Goal: Information Seeking & Learning: Understand process/instructions

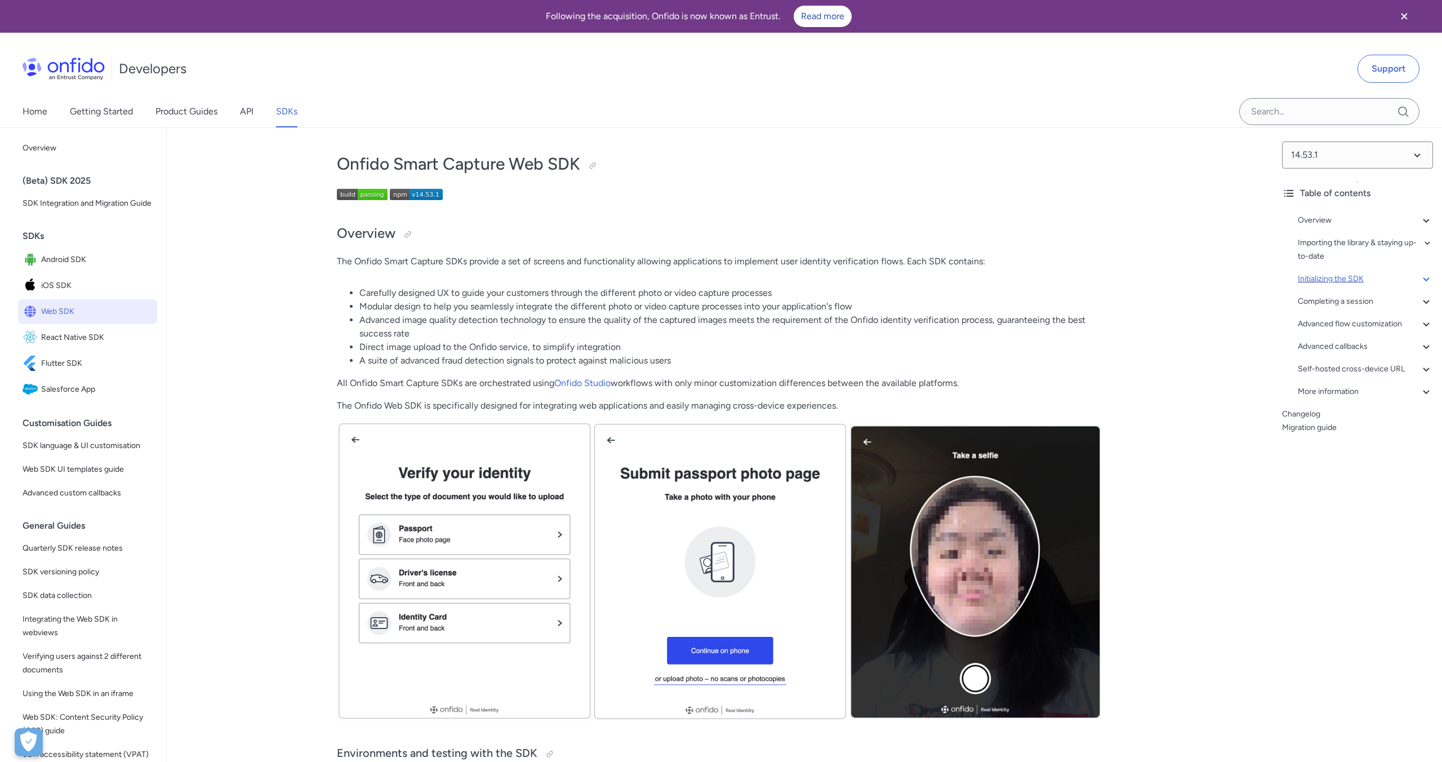
click at [1366, 281] on div "Initializing the SDK" at bounding box center [1365, 279] width 135 height 14
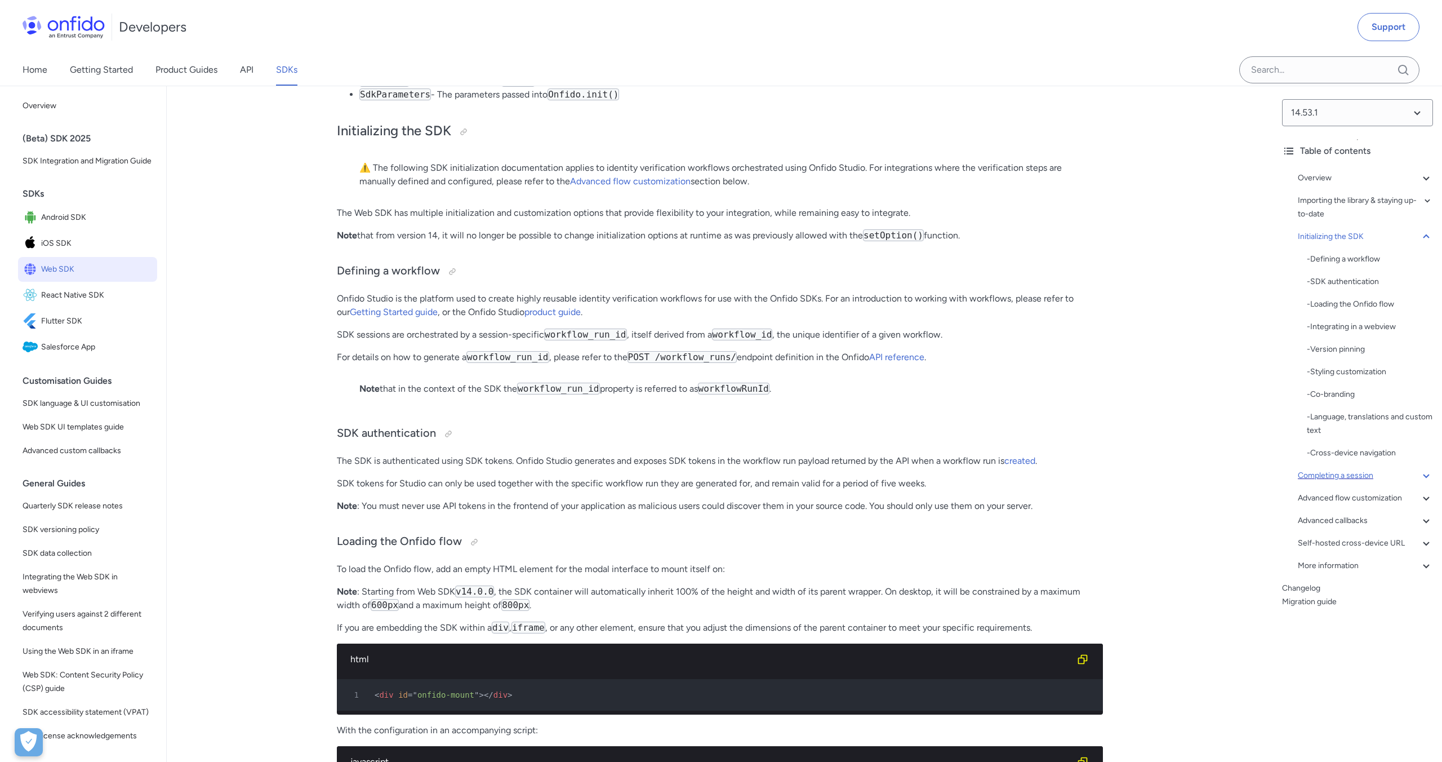
click at [1380, 472] on div "Completing a session" at bounding box center [1365, 476] width 135 height 14
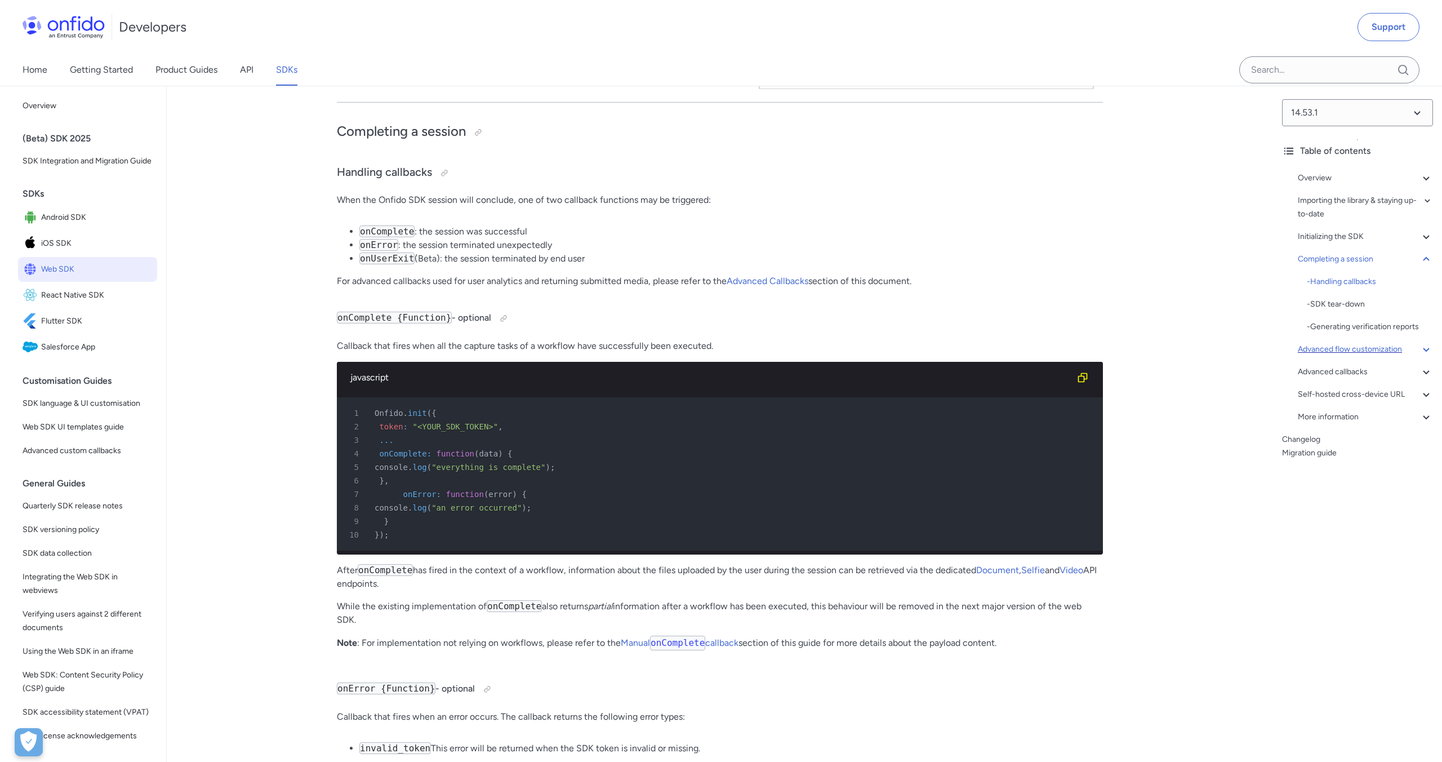
click at [1360, 352] on div "Advanced flow customization" at bounding box center [1365, 350] width 135 height 14
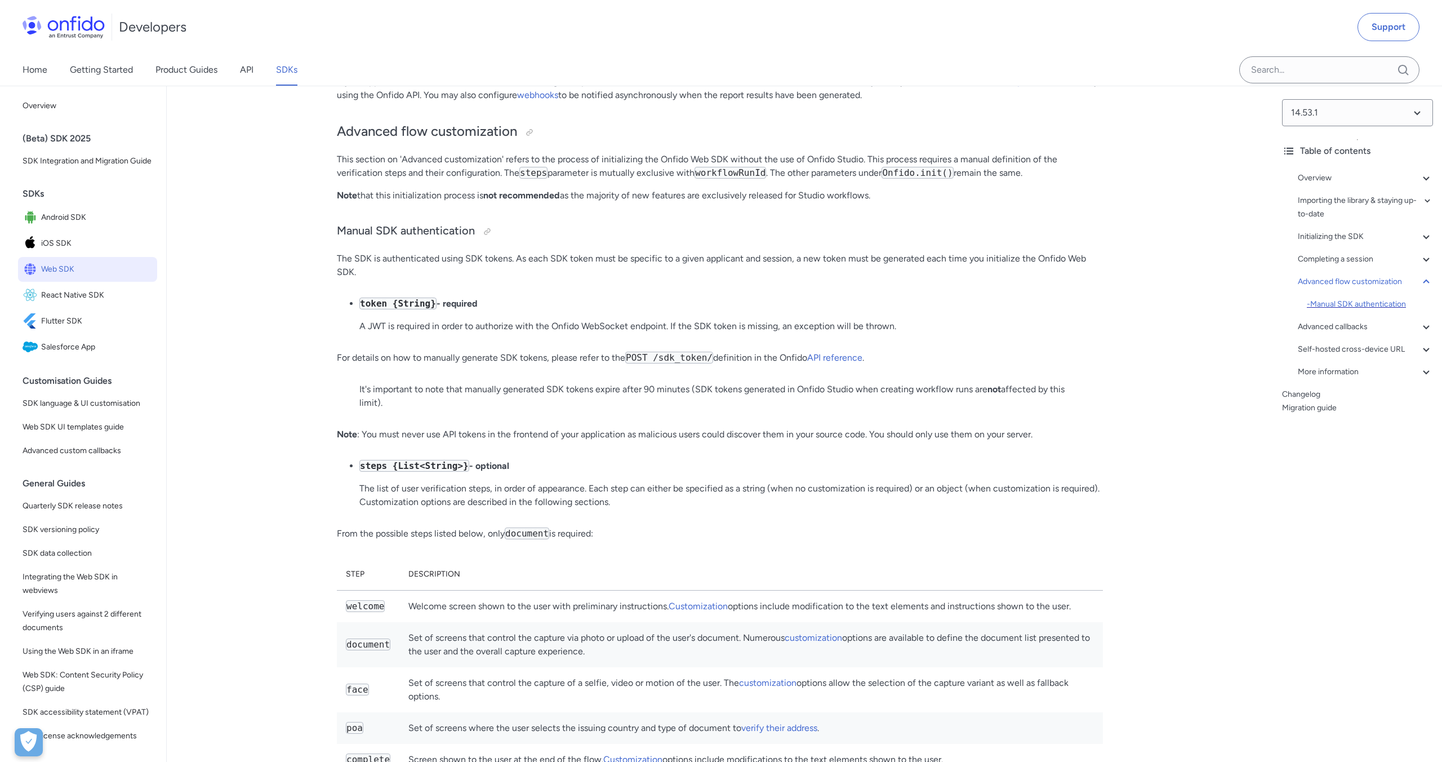
click at [1360, 304] on div "- Manual SDK authentication" at bounding box center [1370, 304] width 126 height 14
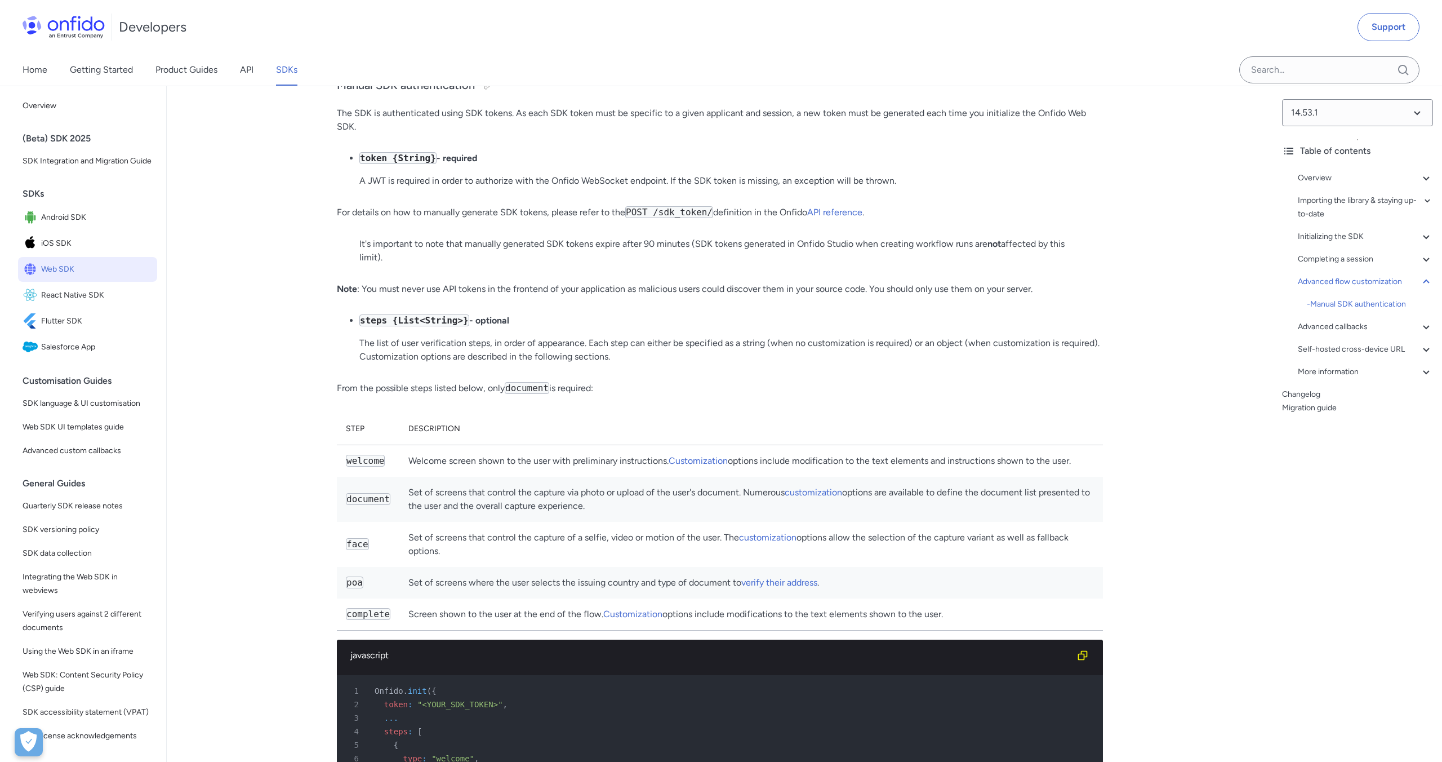
scroll to position [14637, 0]
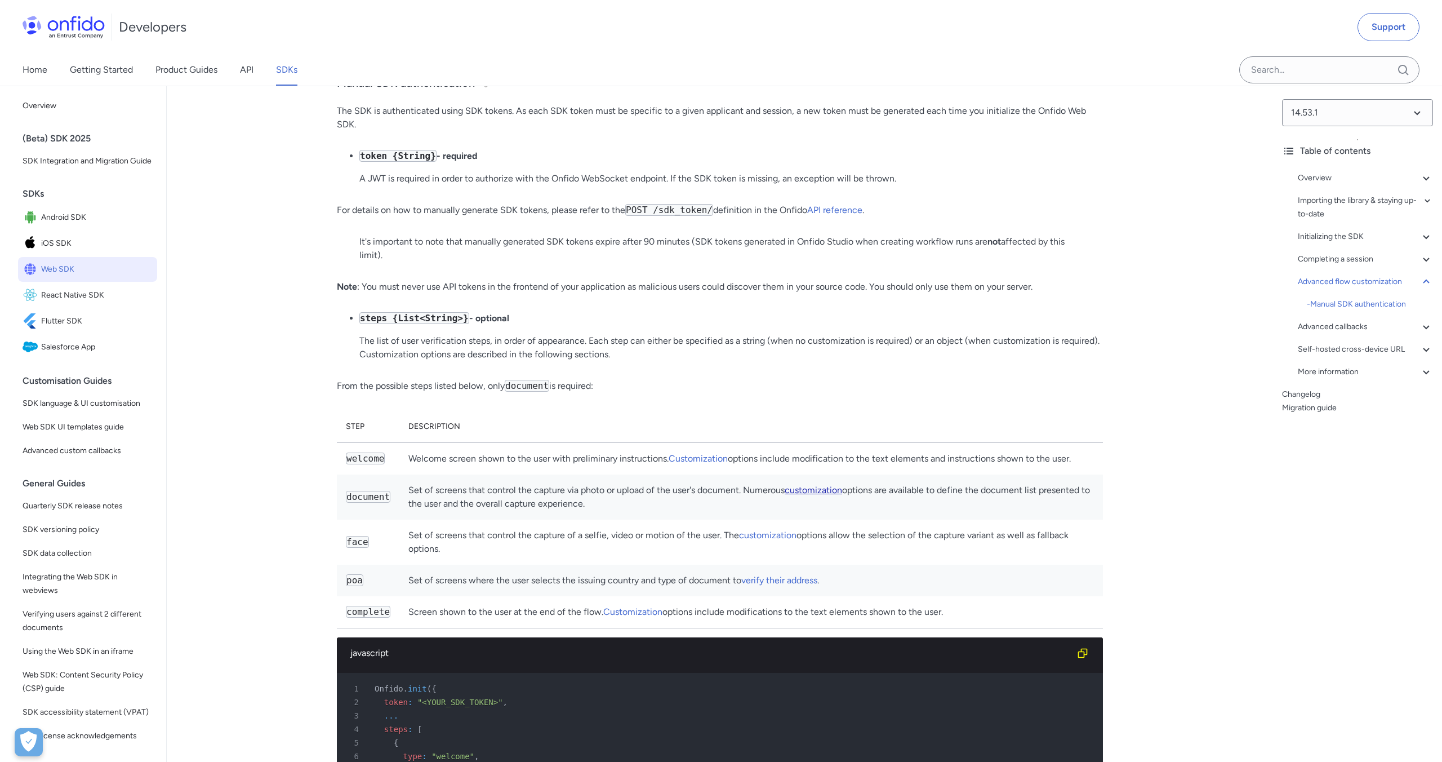
click at [805, 493] on link "customization" at bounding box center [813, 489] width 57 height 11
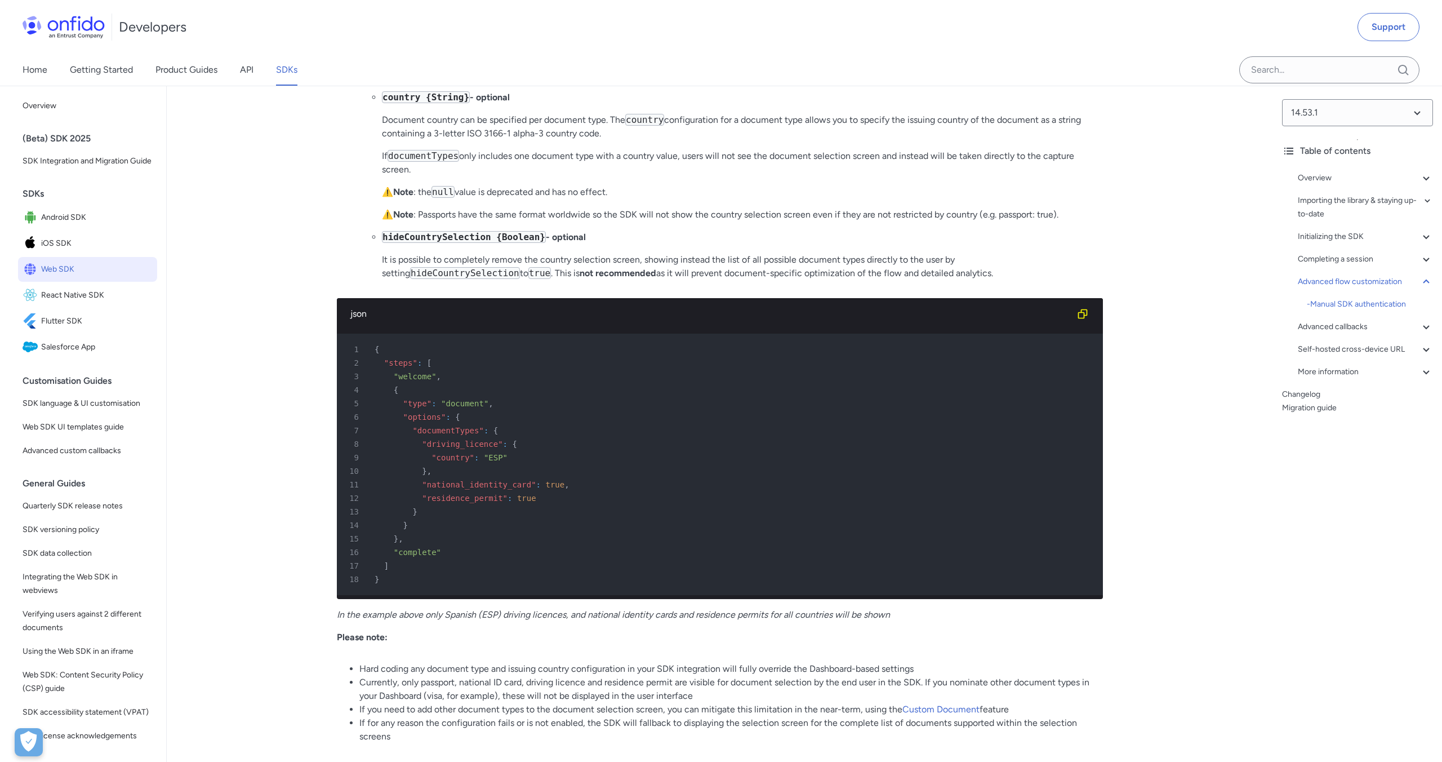
scroll to position [16914, 0]
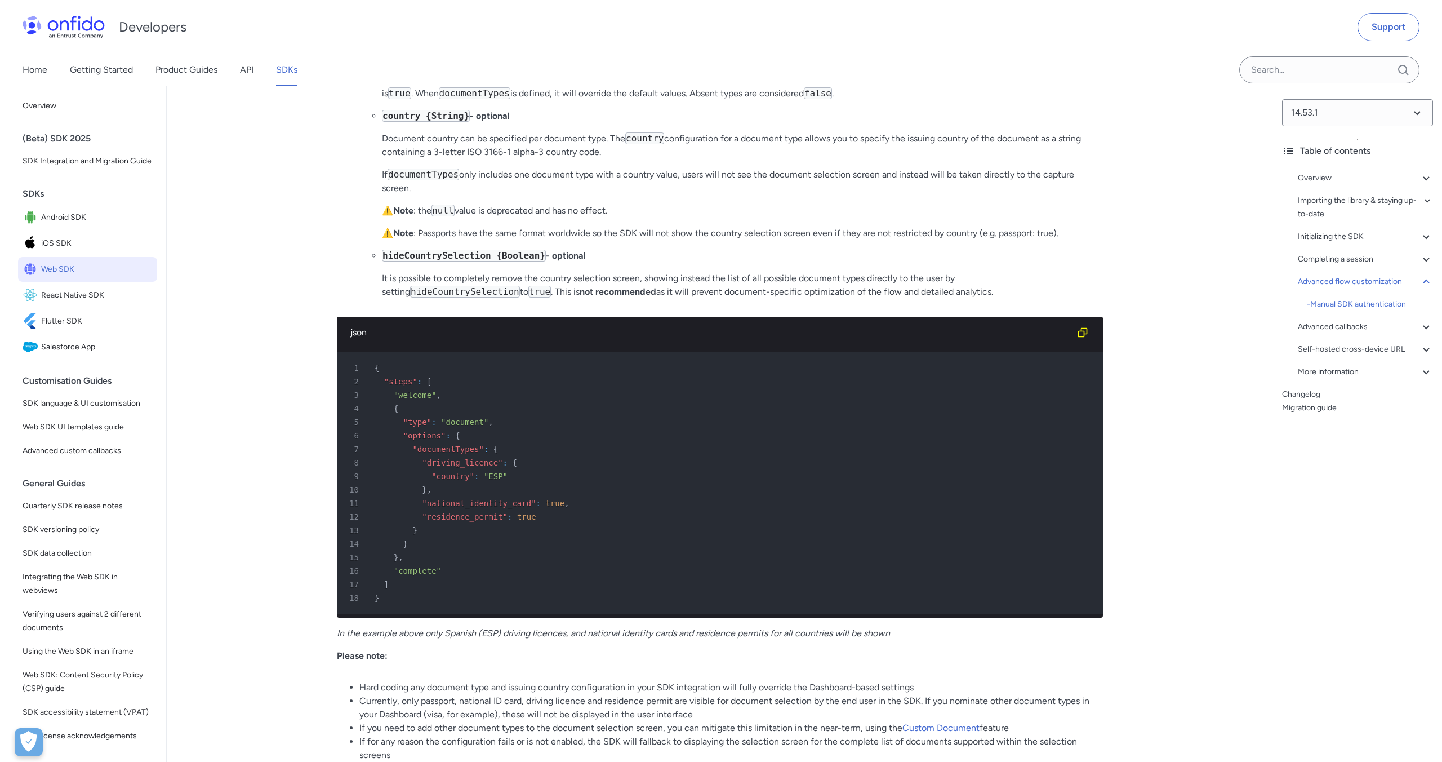
click at [459, 462] on span ""driving_licence"" at bounding box center [462, 462] width 81 height 9
click at [456, 475] on span ""country"" at bounding box center [453, 476] width 43 height 9
click at [513, 533] on div "13 }" at bounding box center [714, 530] width 746 height 14
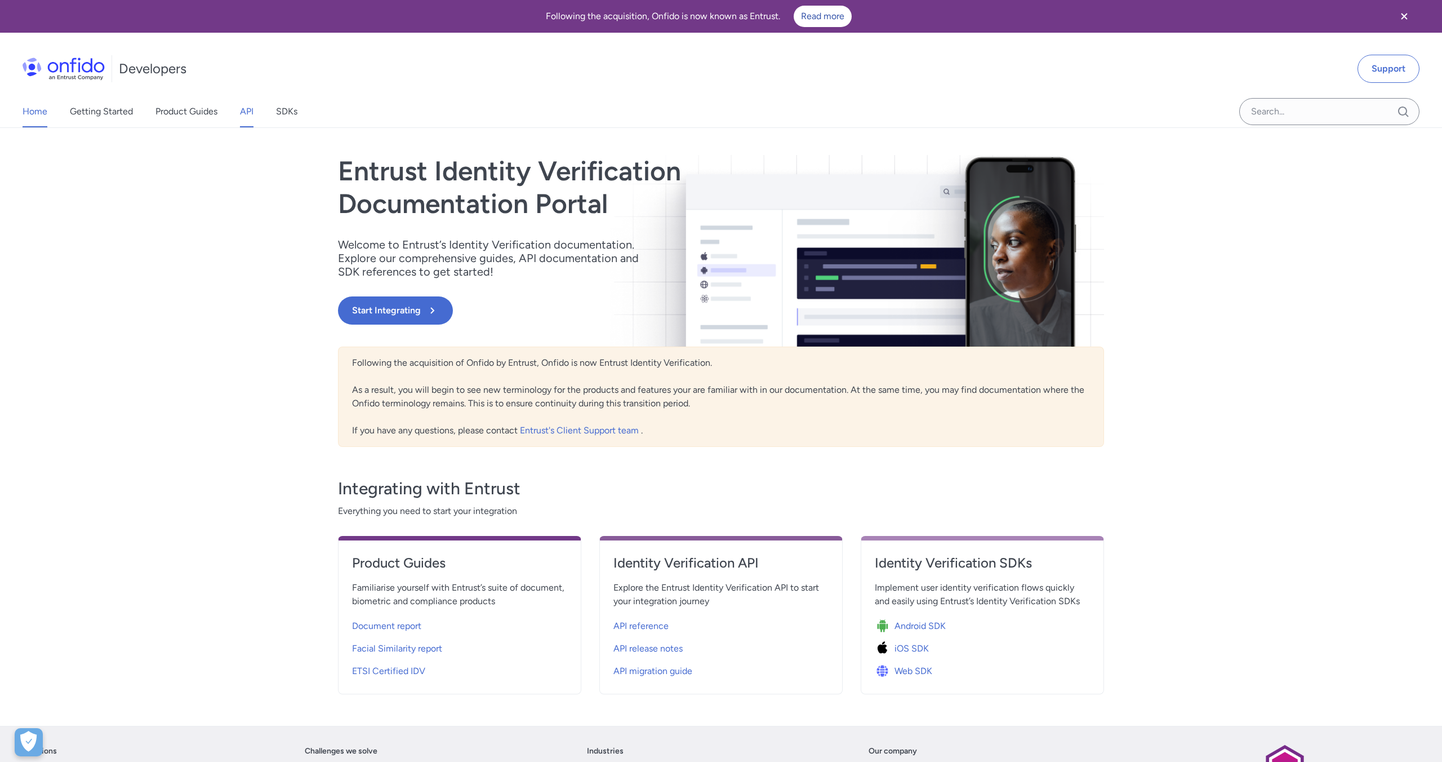
click at [244, 110] on link "API" at bounding box center [247, 112] width 14 height 32
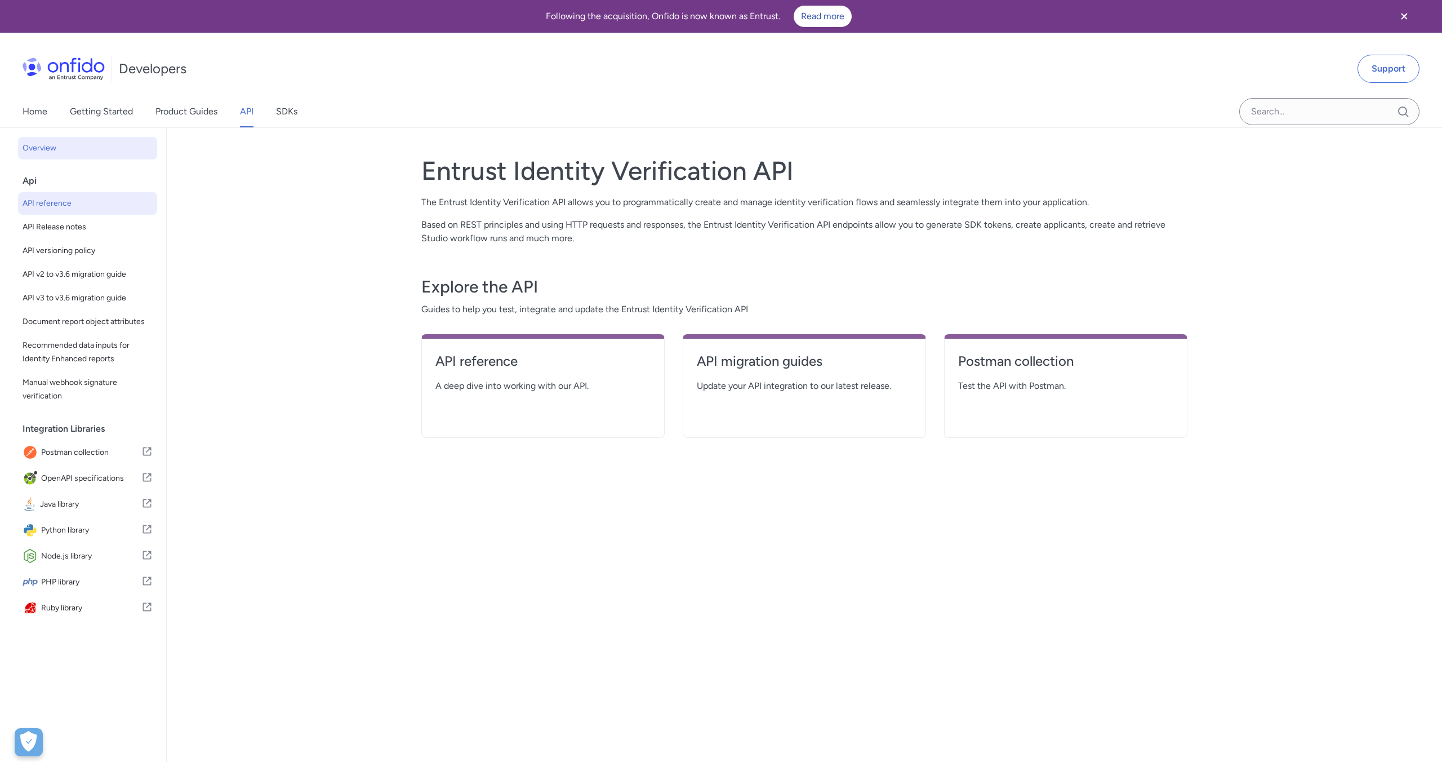
click at [63, 202] on span "API reference" at bounding box center [88, 204] width 130 height 14
select select "http"
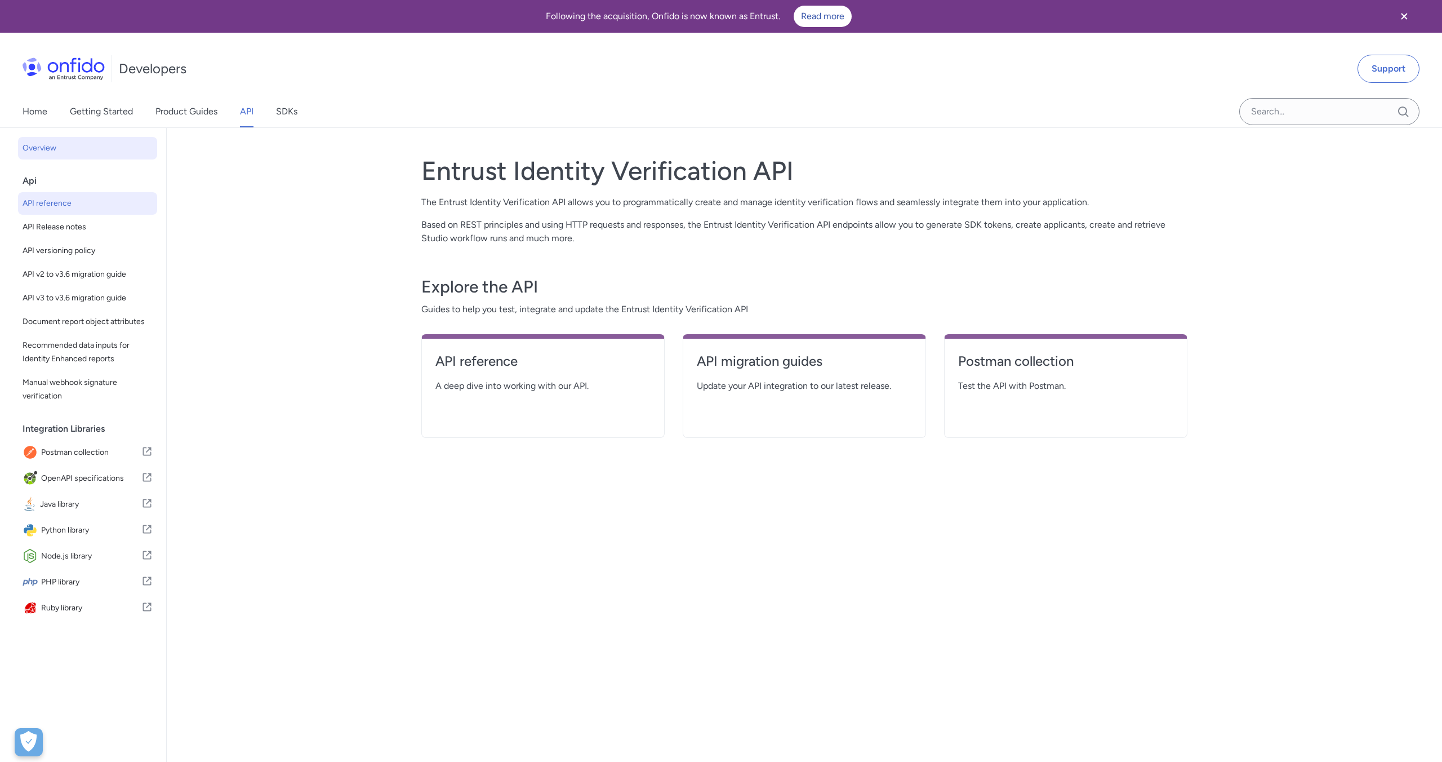
select select "http"
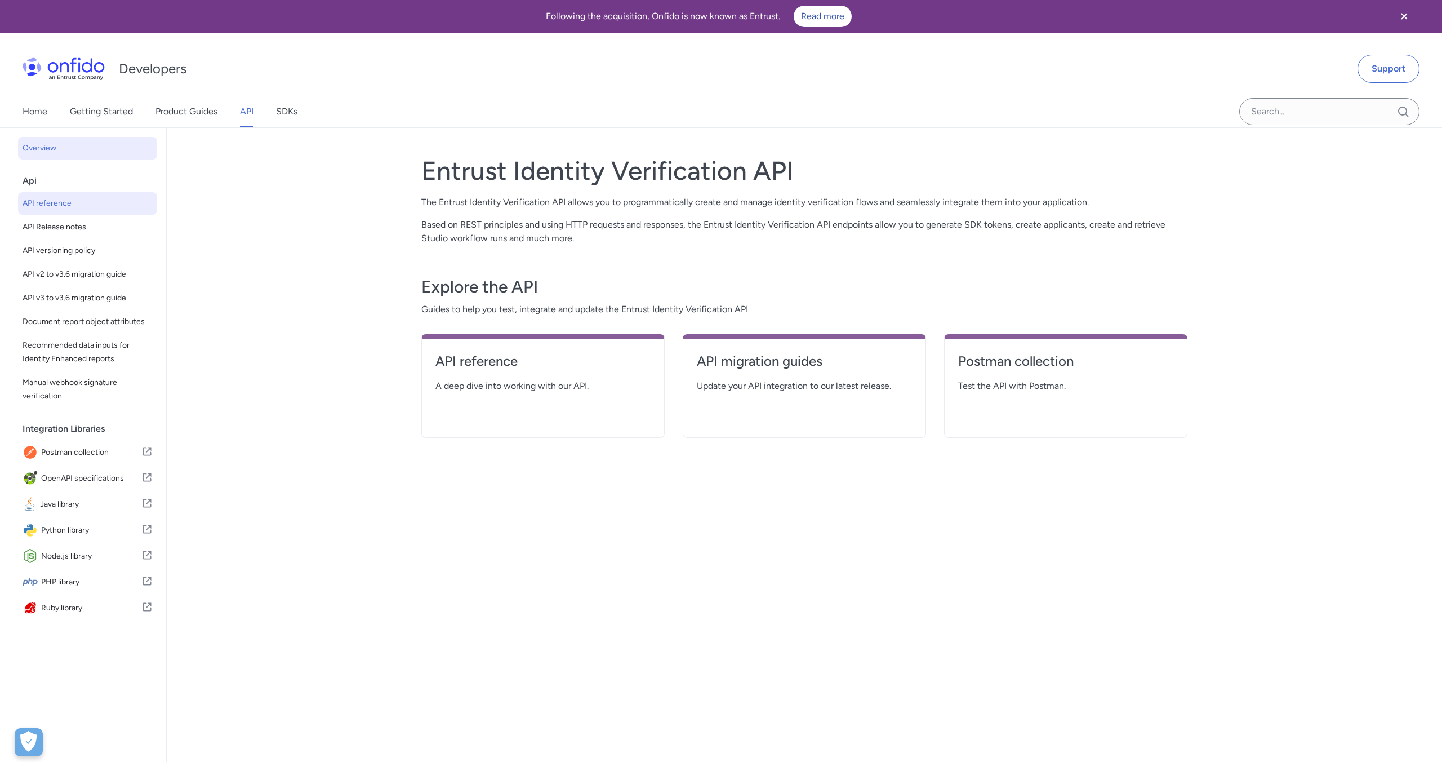
select select "http"
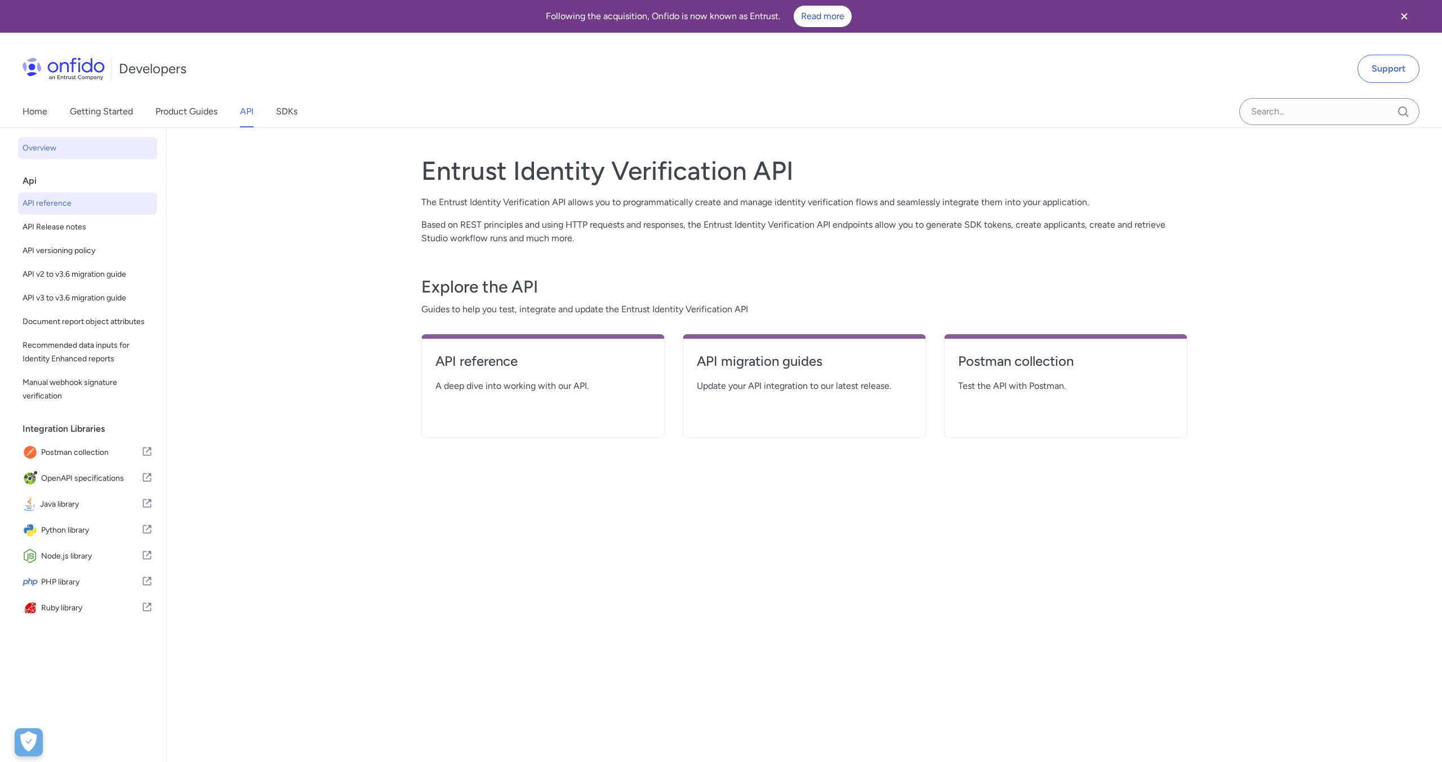
select select "http"
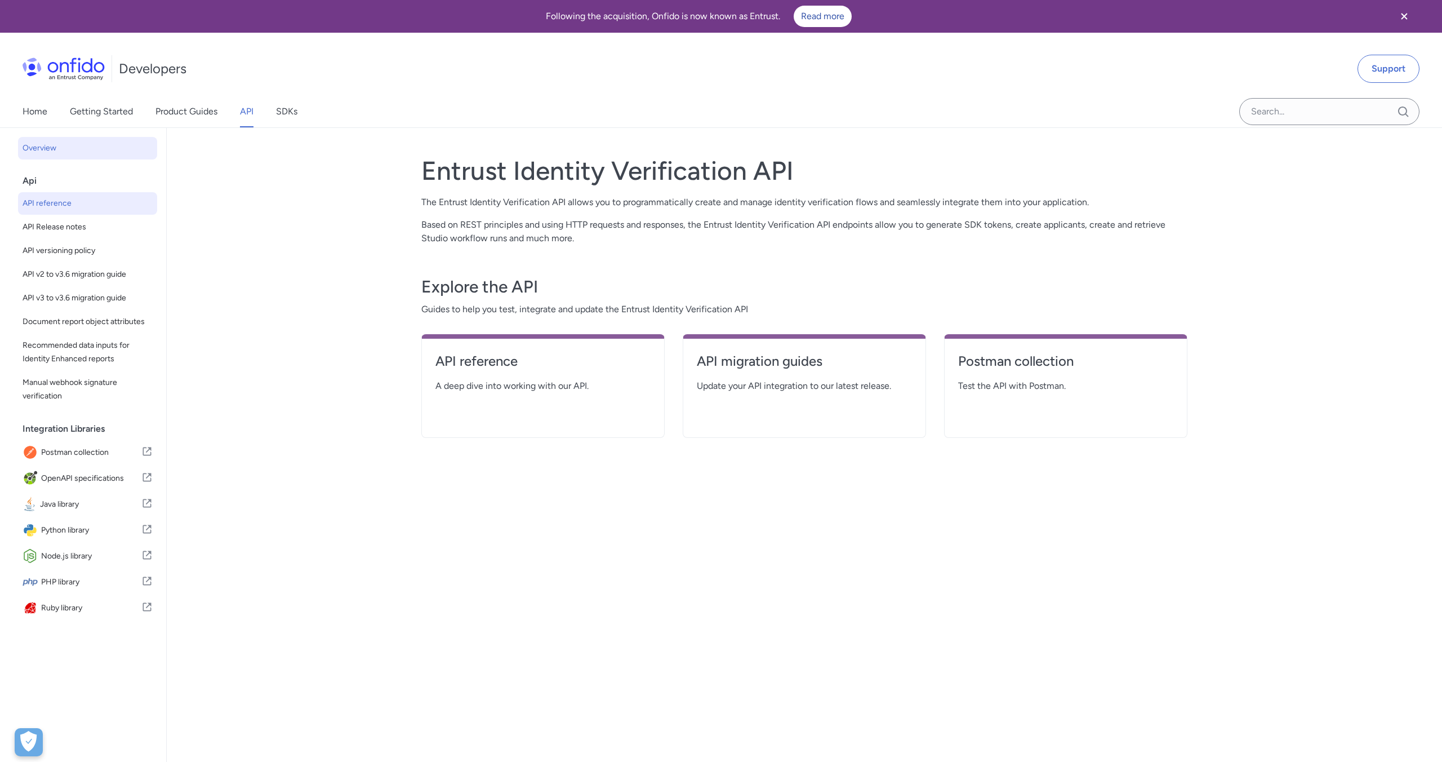
select select "http"
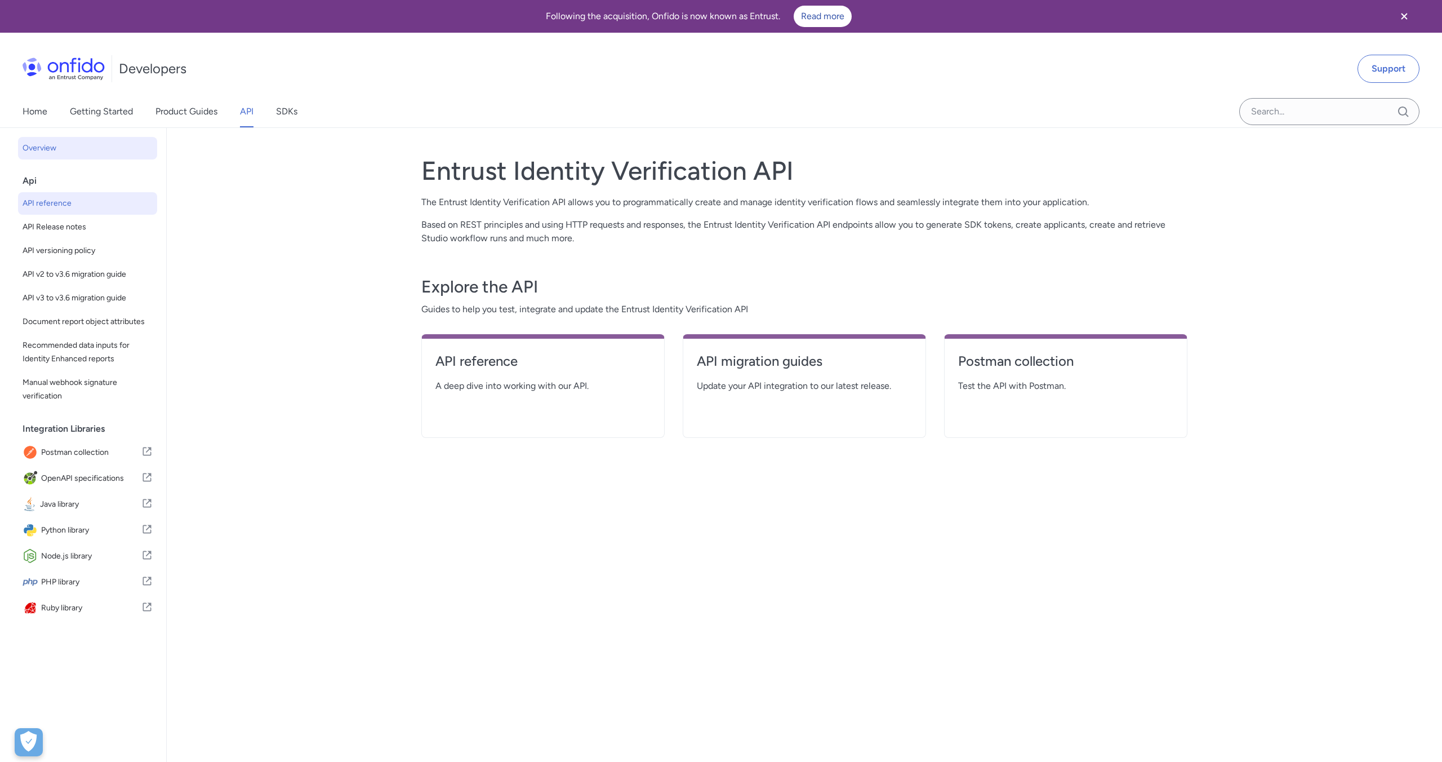
select select "http"
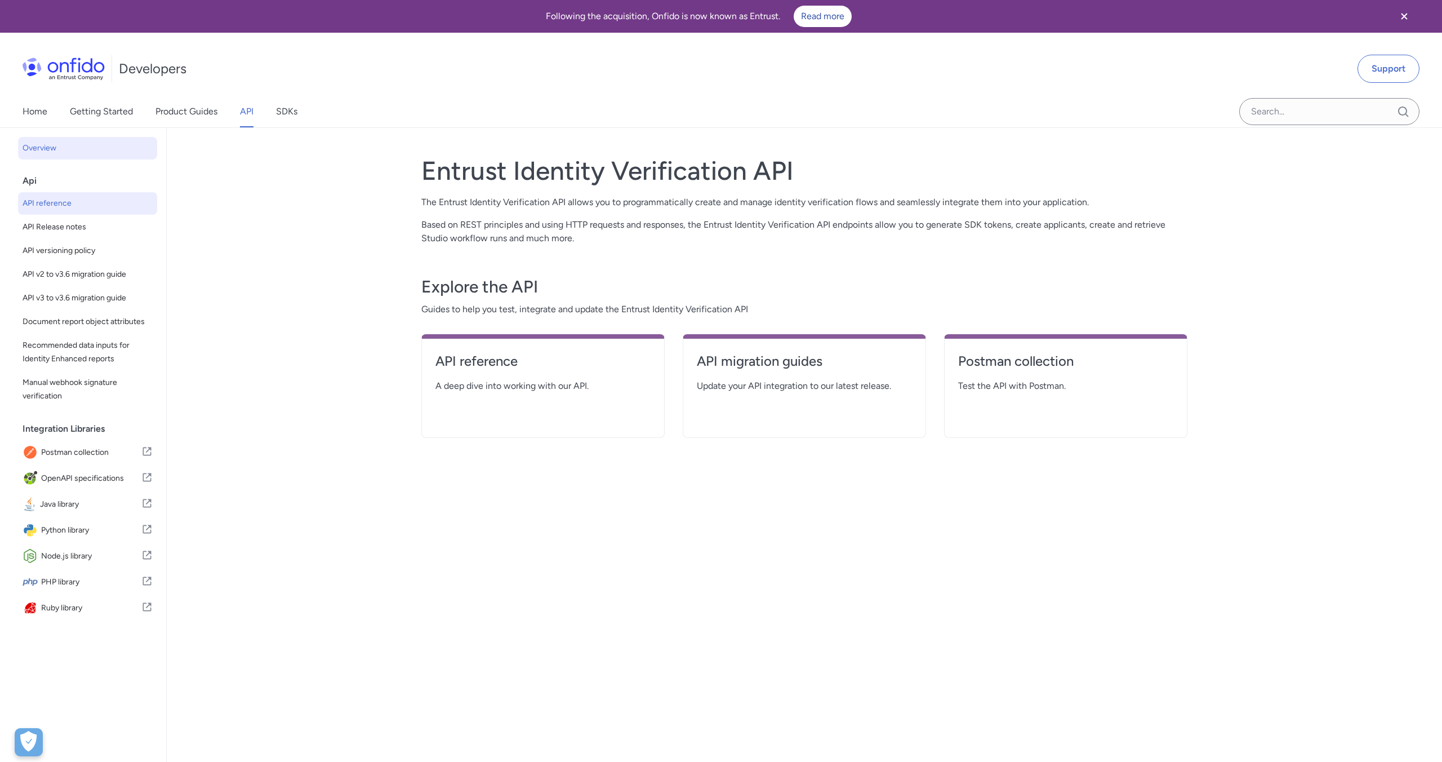
select select "http"
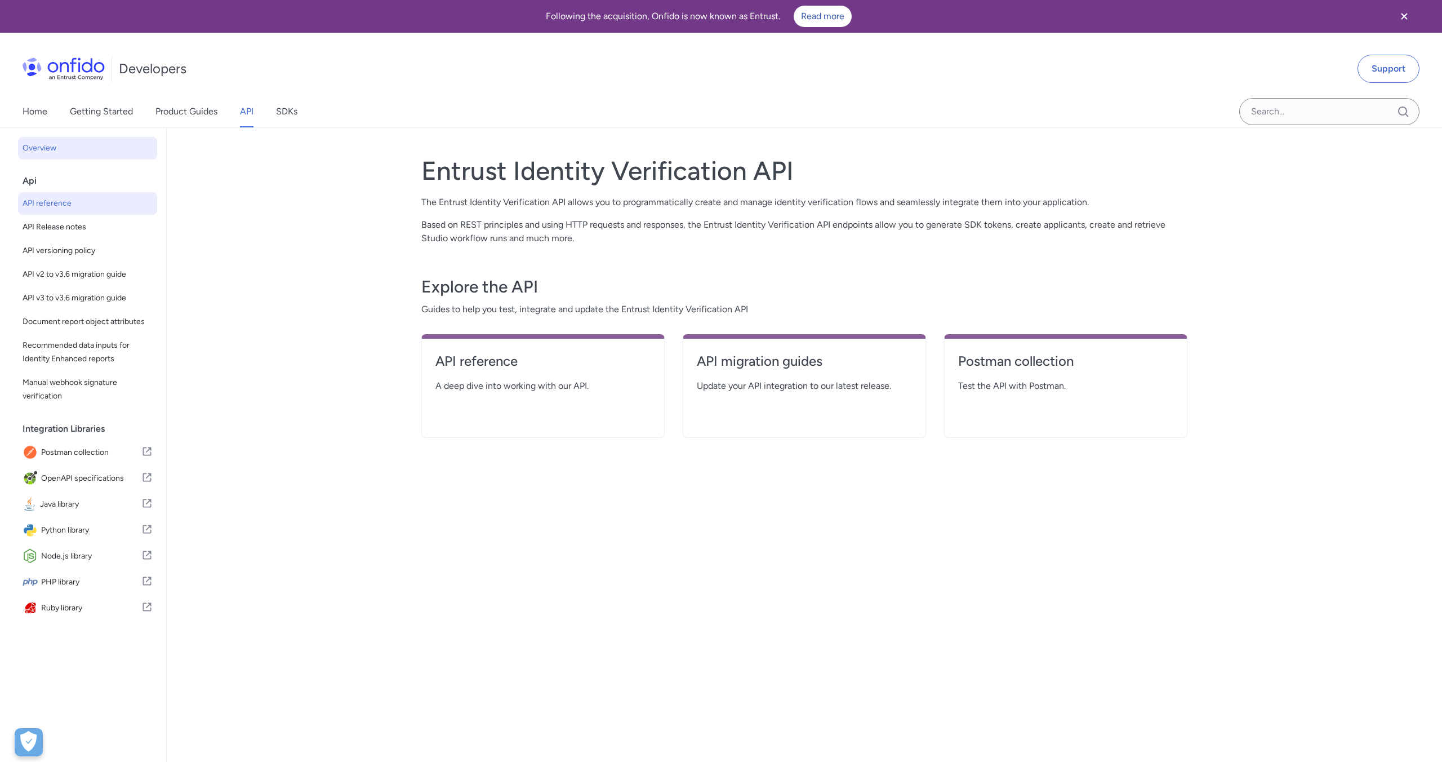
select select "http"
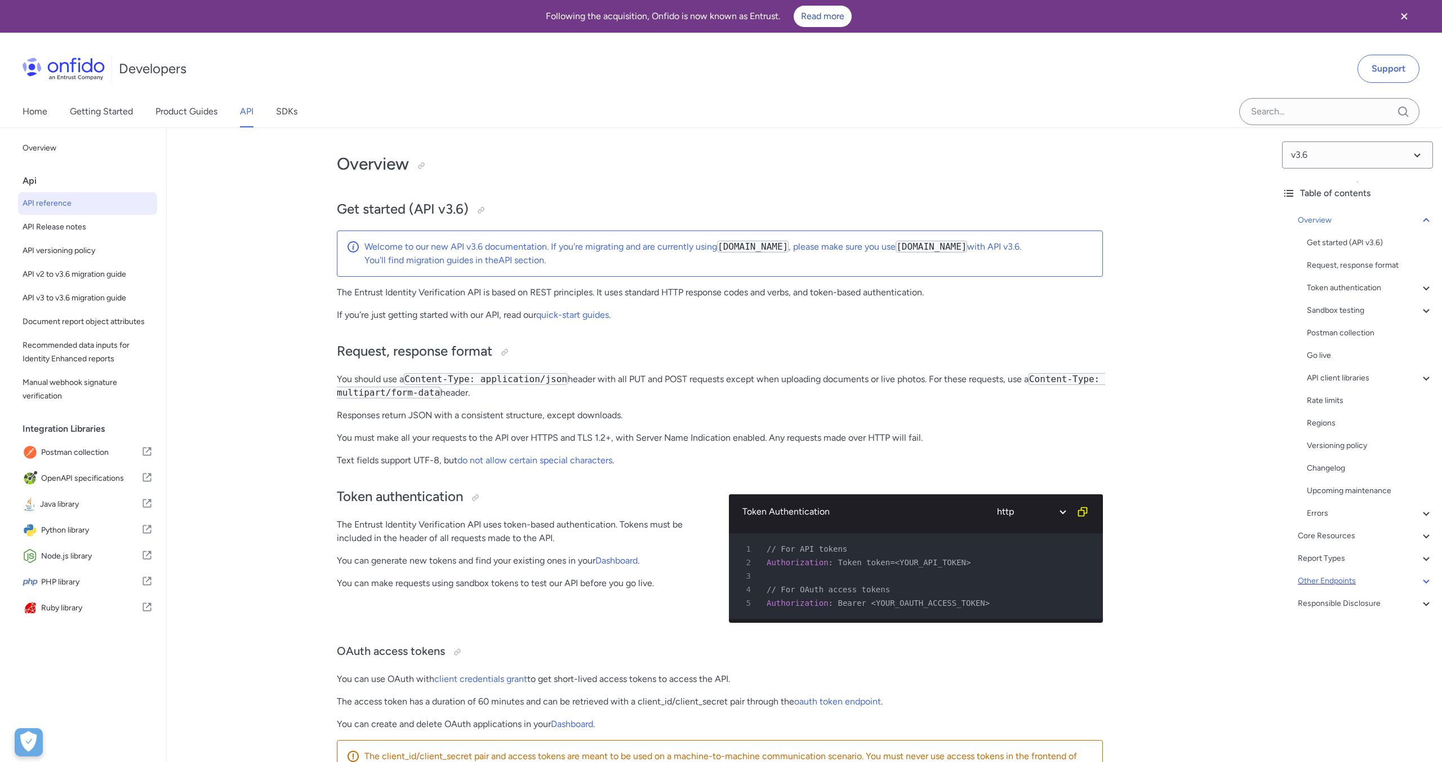
click at [1335, 580] on div "Other Endpoints" at bounding box center [1365, 581] width 135 height 14
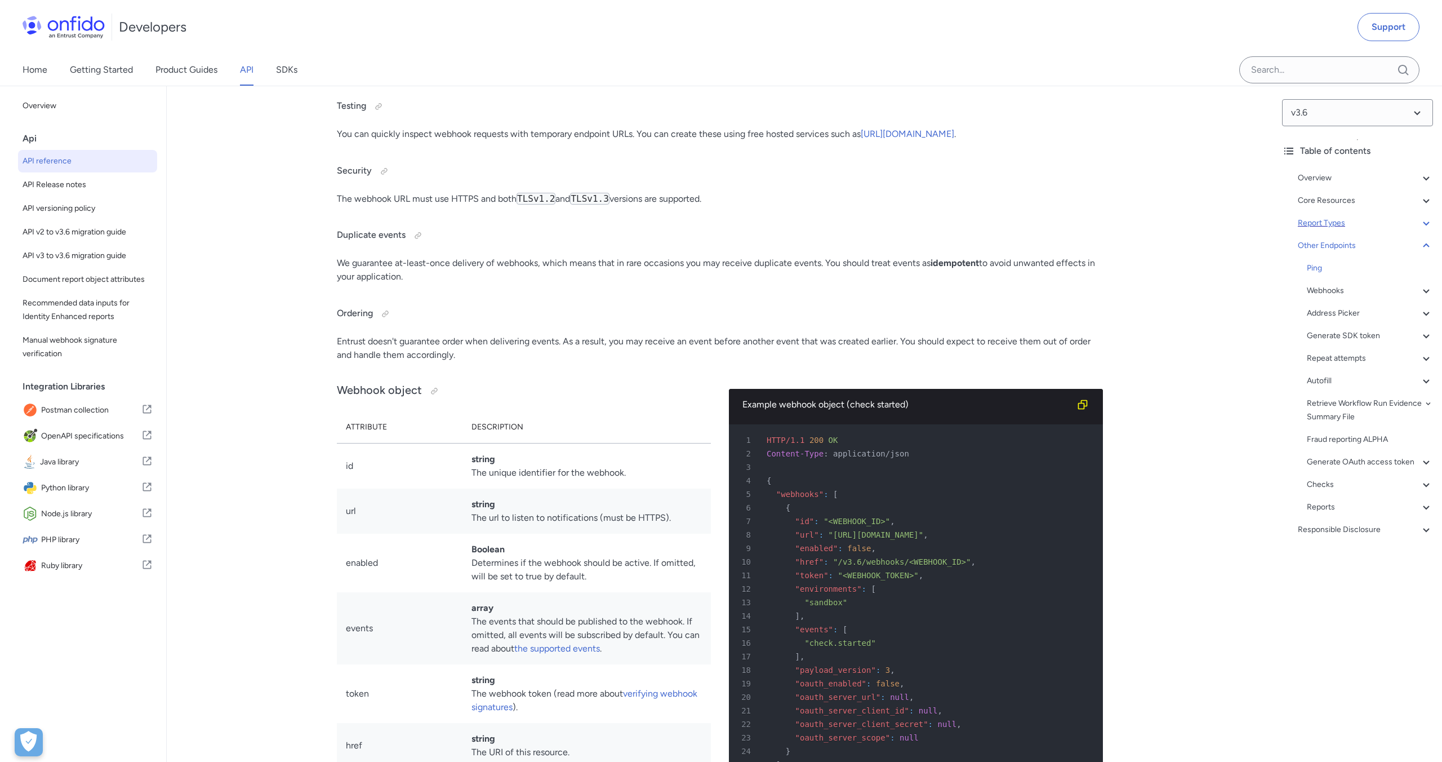
click at [1330, 226] on div "Report Types" at bounding box center [1365, 223] width 135 height 14
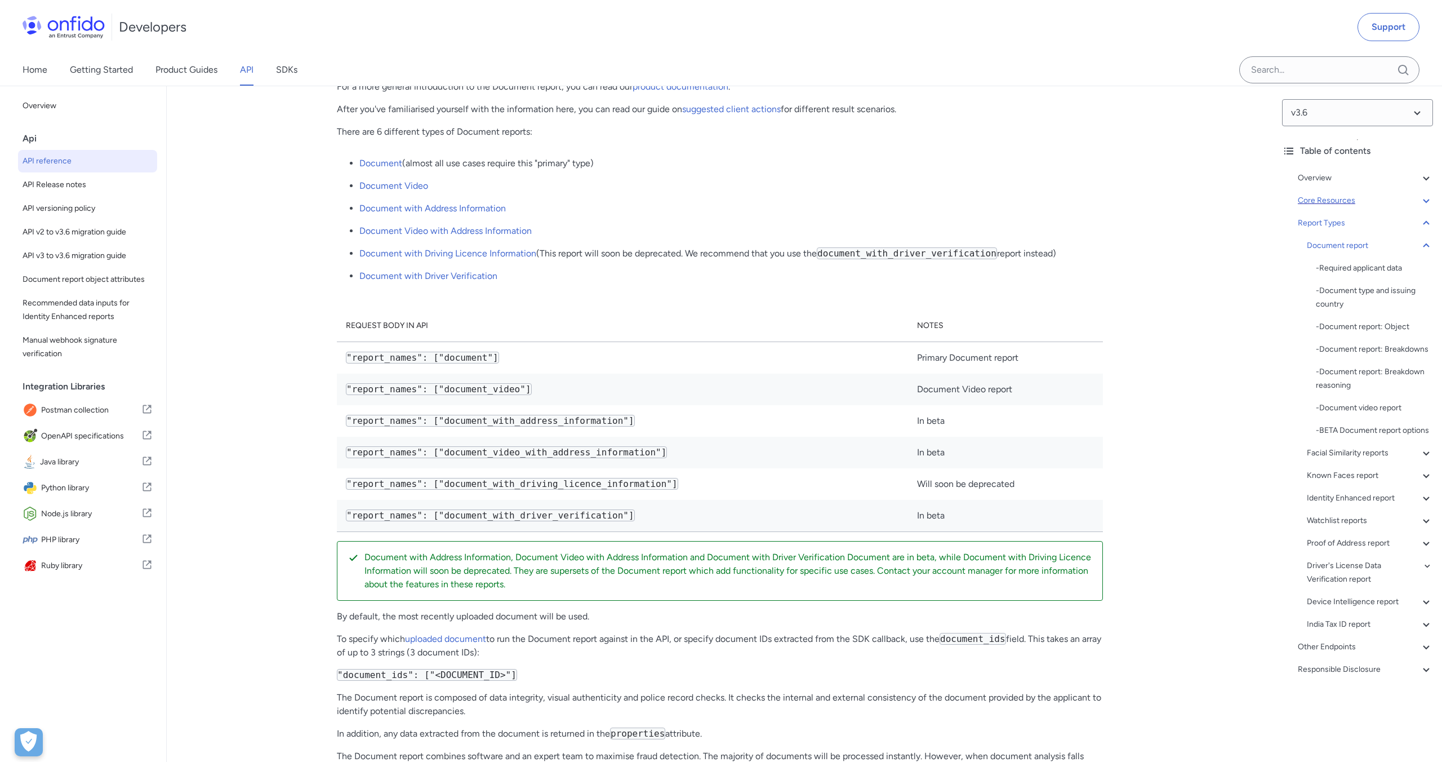
click at [1328, 203] on div "Core Resources" at bounding box center [1365, 201] width 135 height 14
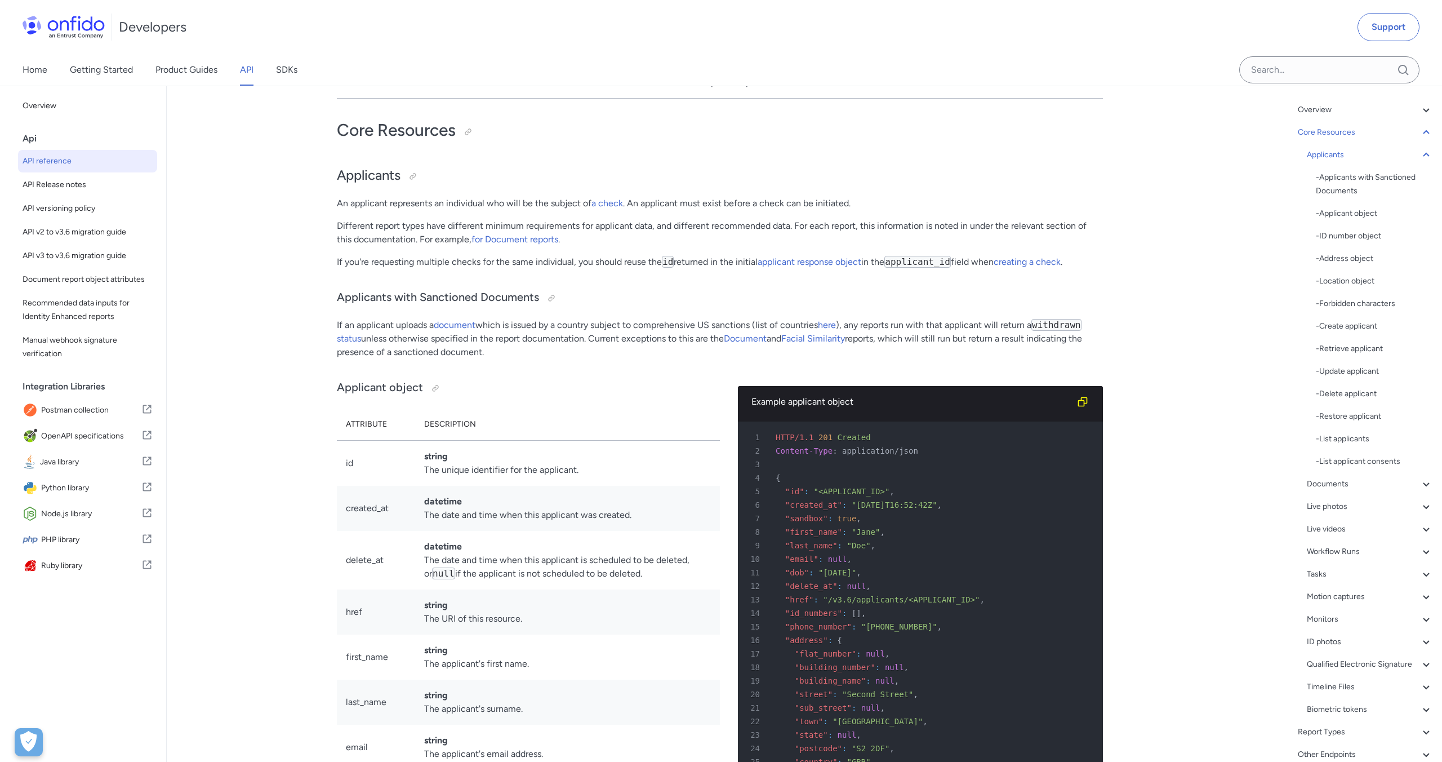
scroll to position [144, 0]
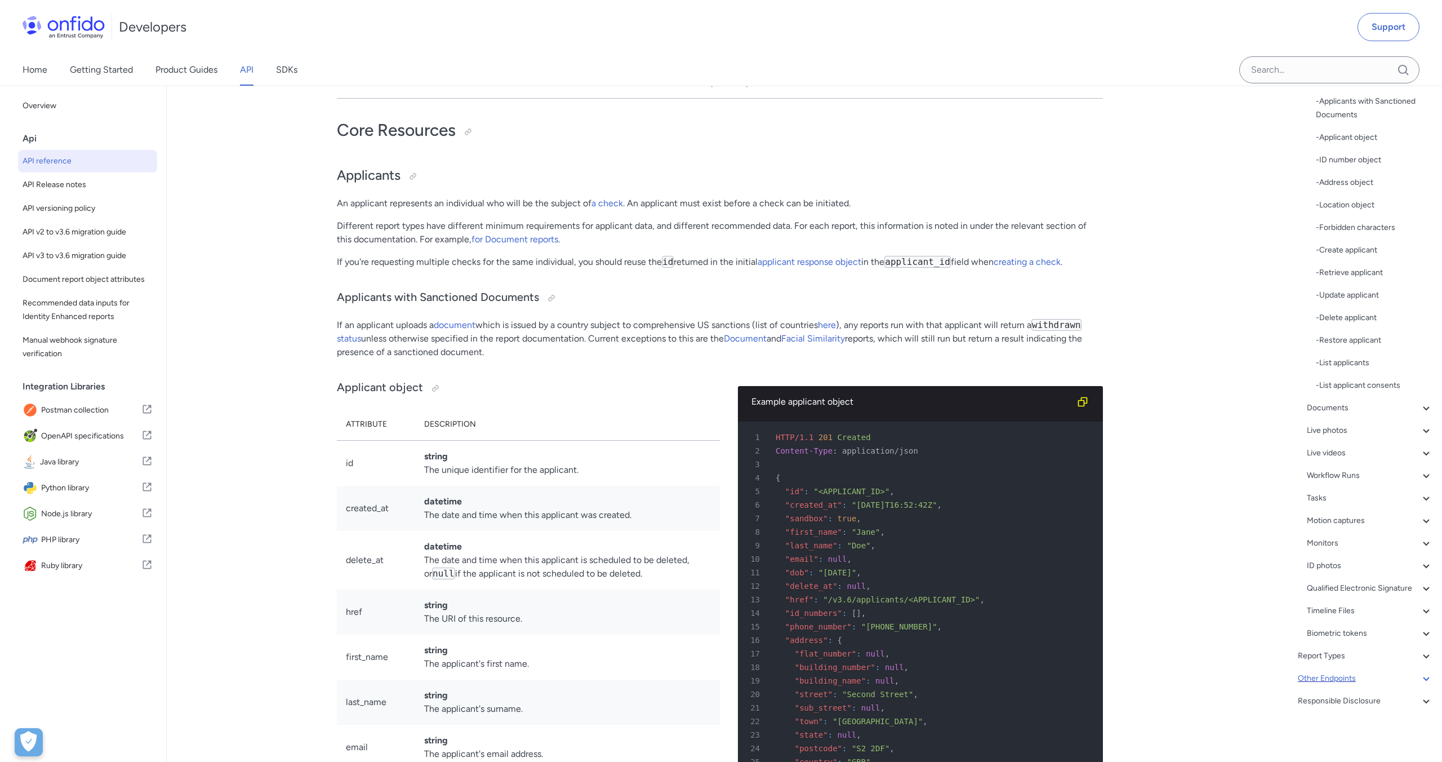
click at [1319, 676] on div "Other Endpoints" at bounding box center [1365, 679] width 135 height 14
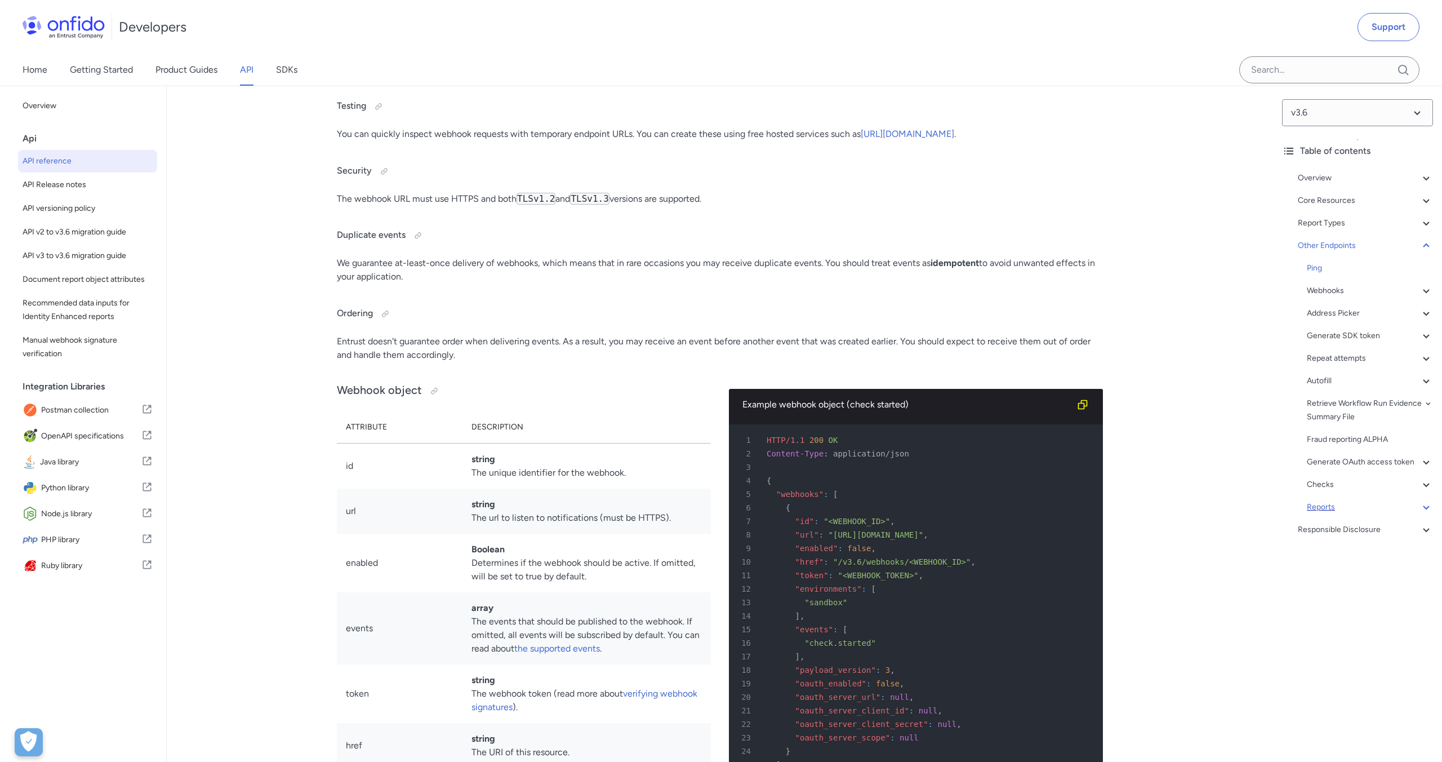
click at [1335, 509] on div "Reports" at bounding box center [1370, 507] width 126 height 14
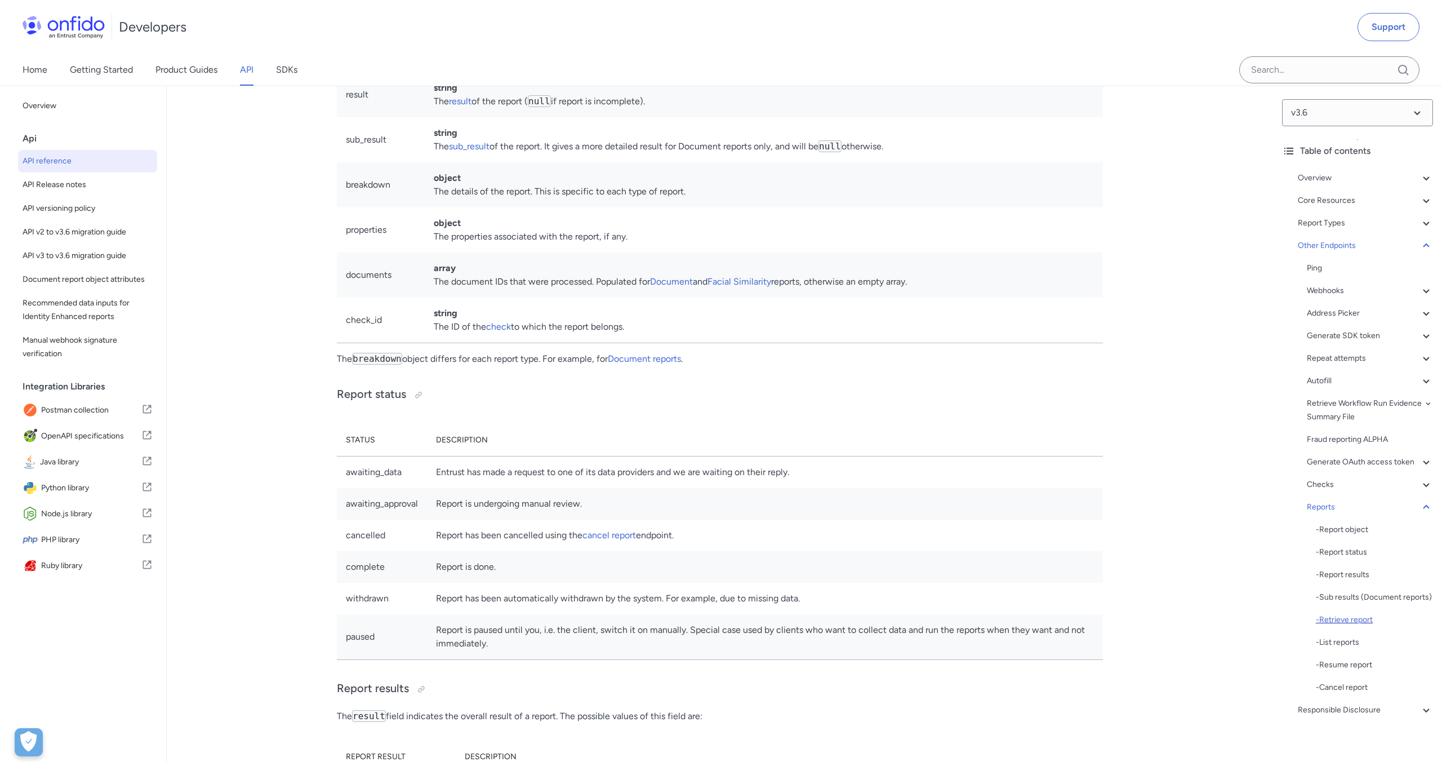
click at [1345, 619] on div "- Retrieve report" at bounding box center [1374, 620] width 117 height 14
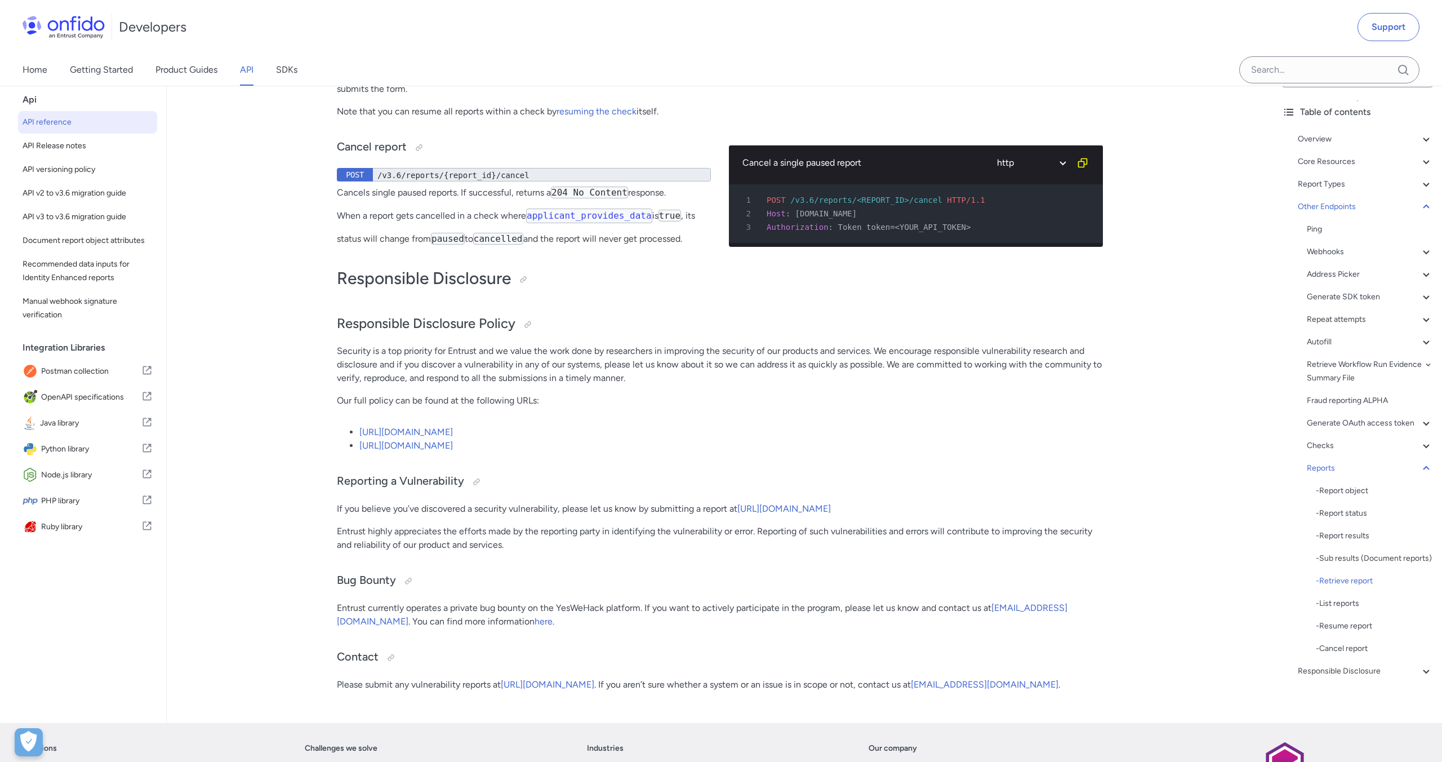
drag, startPoint x: 767, startPoint y: 184, endPoint x: 988, endPoint y: 211, distance: 223.0
copy pre "GET /v3.6/reports/<REPORT_ID> HTTP/1.1 2 Host : api.eu.onfido.com 3 Authorizati…"
click at [61, 129] on span "API reference" at bounding box center [88, 122] width 130 height 14
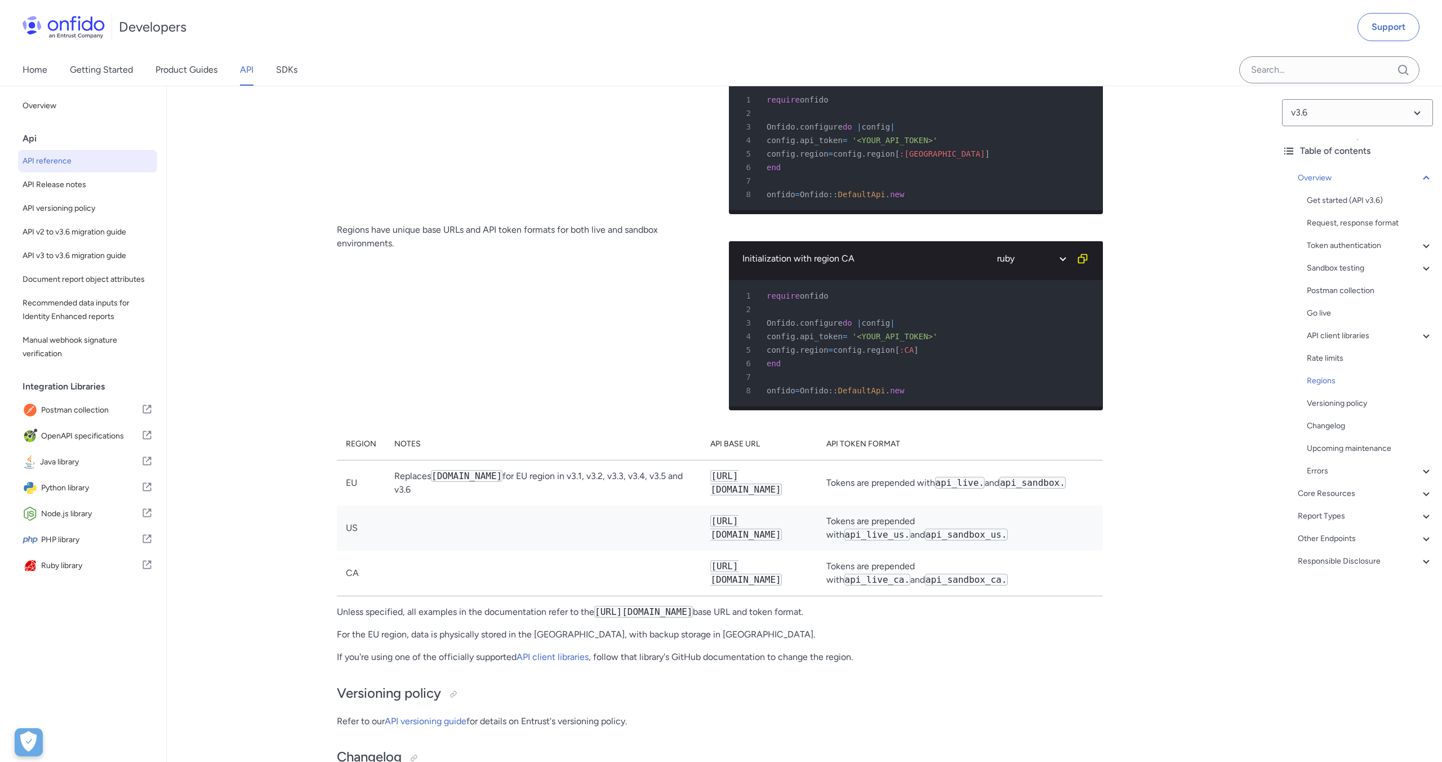
scroll to position [8335, 0]
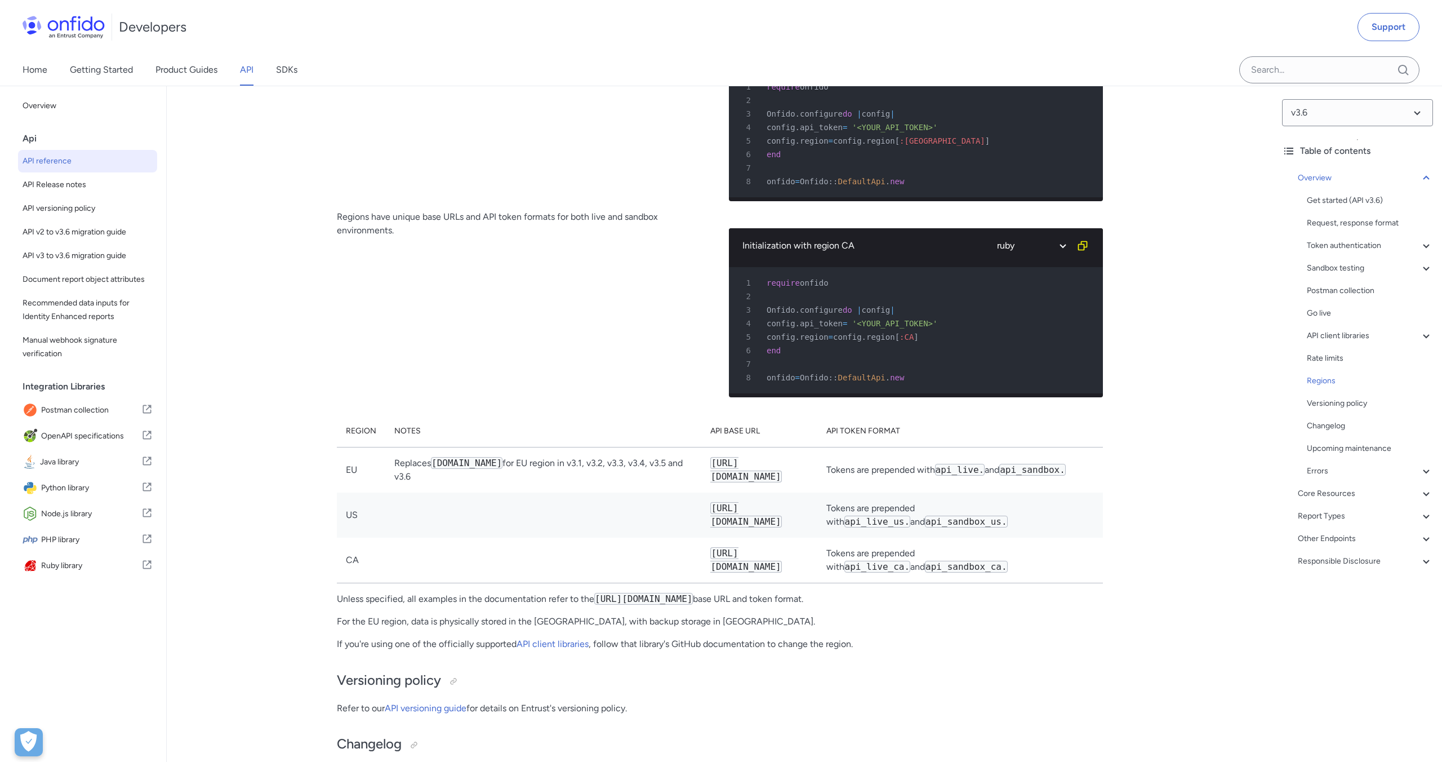
drag, startPoint x: 690, startPoint y: 472, endPoint x: 827, endPoint y: 472, distance: 137.5
click at [781, 472] on code "https://api.eu.onfido.com/" at bounding box center [745, 469] width 71 height 25
copy code "https://api.eu.onfido.com"
click at [1365, 518] on div "Report Types" at bounding box center [1365, 516] width 135 height 14
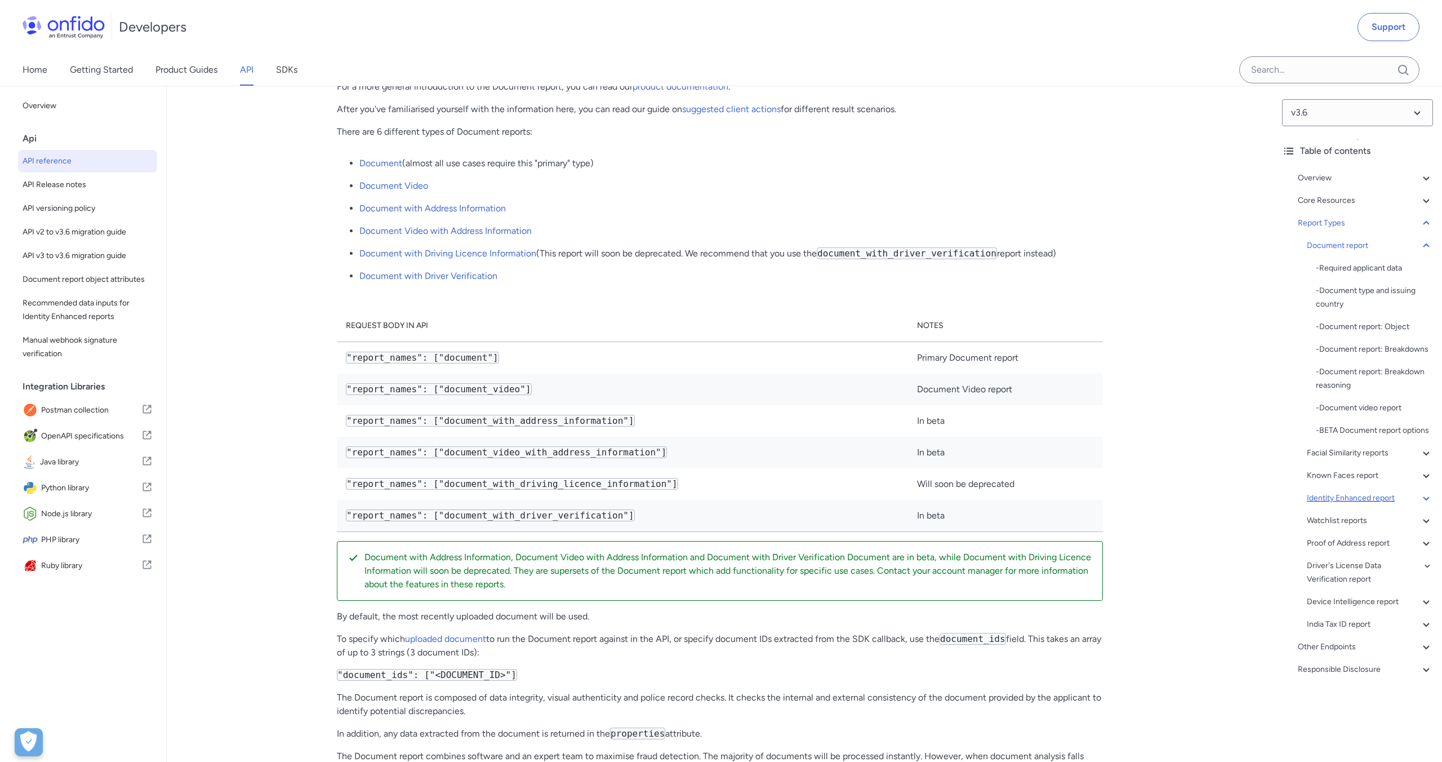
click at [1360, 503] on div "Identity Enhanced report" at bounding box center [1370, 498] width 126 height 14
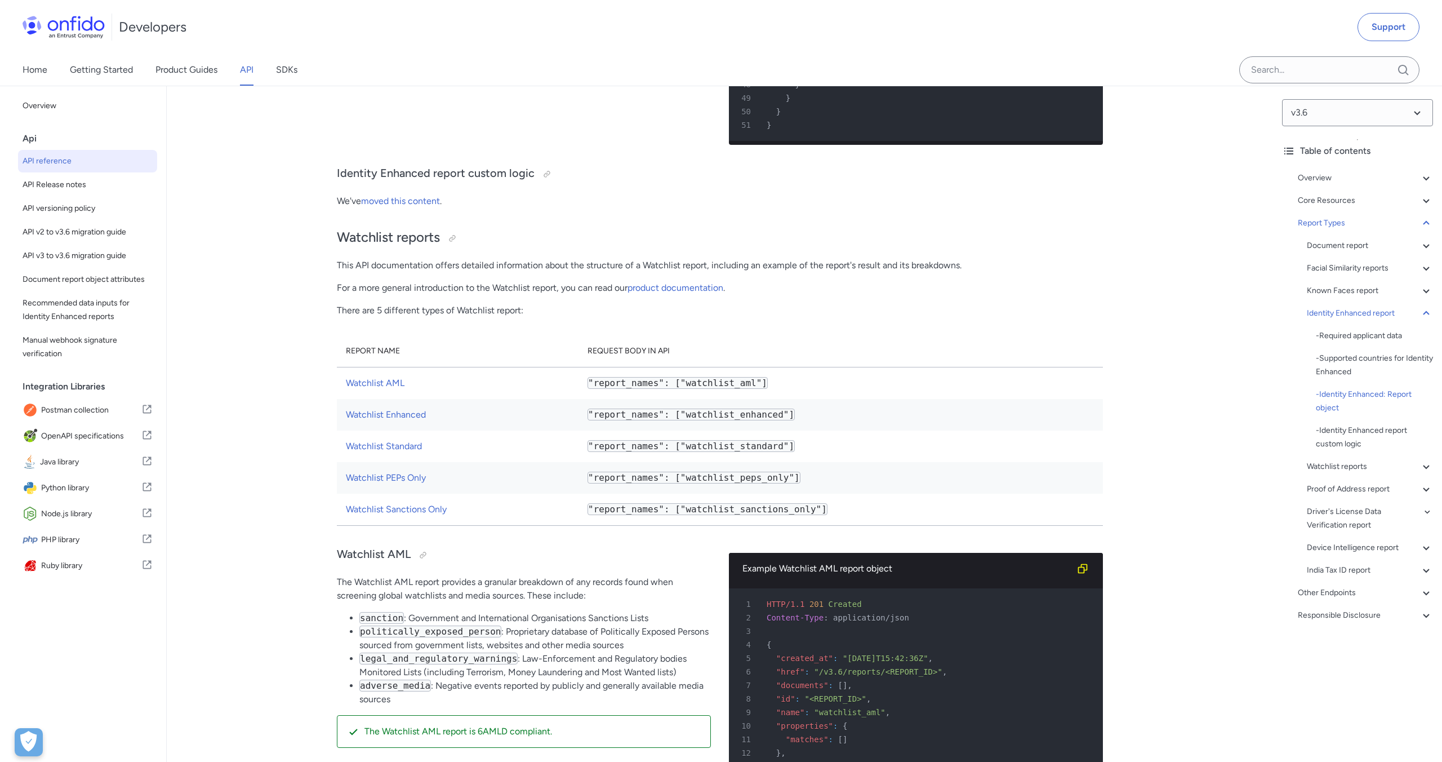
scroll to position [64052, 0]
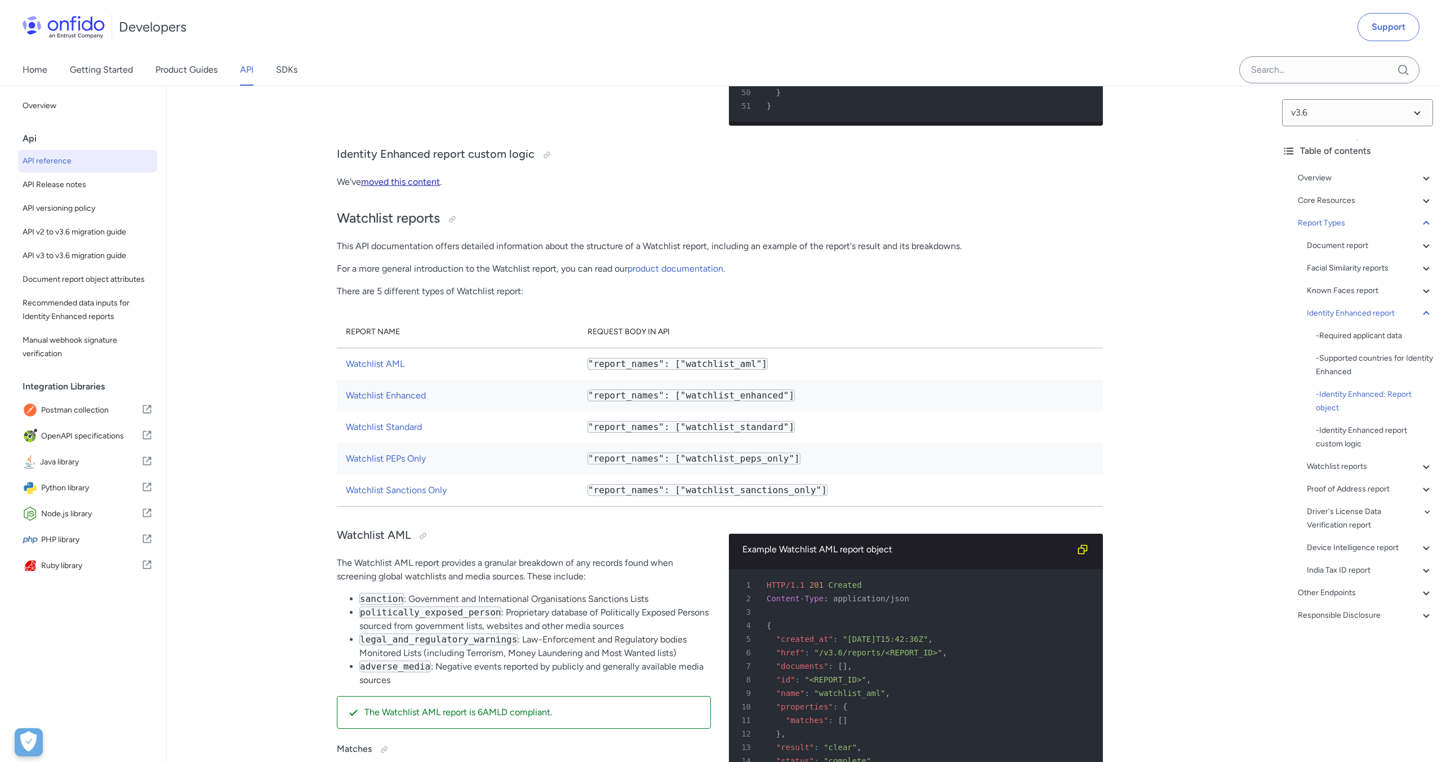
click at [404, 187] on link "moved this content" at bounding box center [400, 181] width 79 height 11
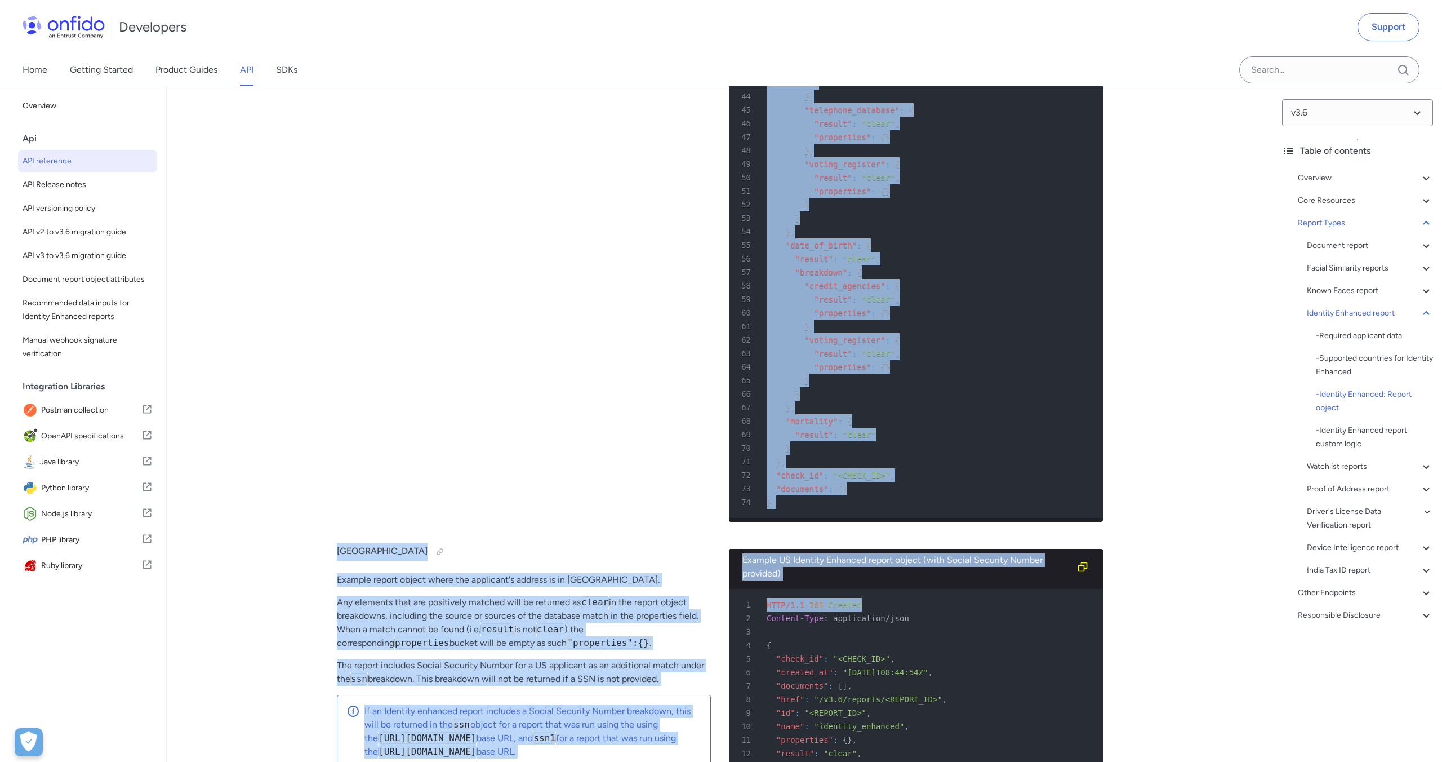
scroll to position [62136, 0]
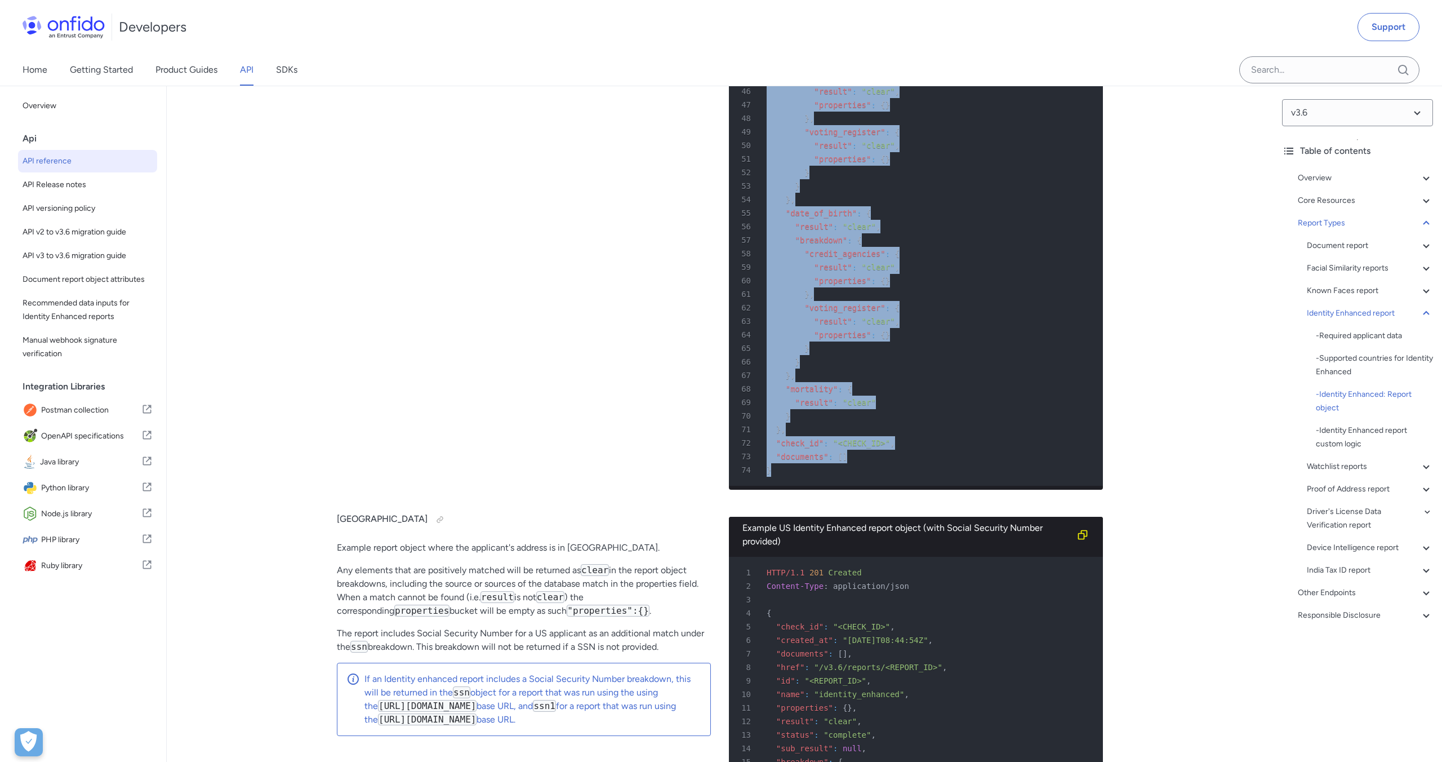
drag, startPoint x: 766, startPoint y: 139, endPoint x: 821, endPoint y: 623, distance: 487.0
copy pre "{ 5 "created_at" : "2019-10-03T15:54:20Z" , 6 "href" : "/v3.6/reports/<REPORT_I…"
click at [1053, 260] on div "58 "credit_agencies" : {" at bounding box center [910, 254] width 354 height 14
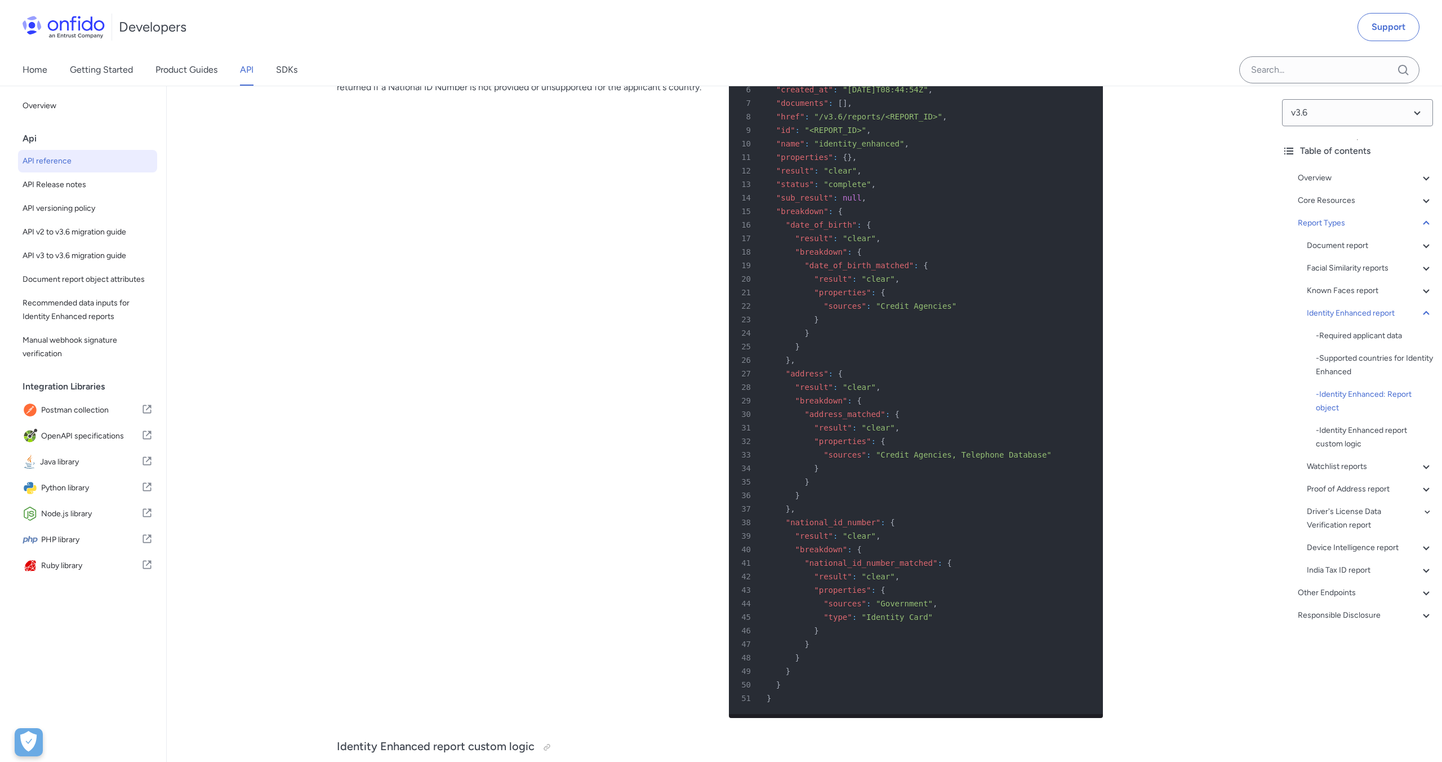
scroll to position [63488, 0]
